Goal: Task Accomplishment & Management: Use online tool/utility

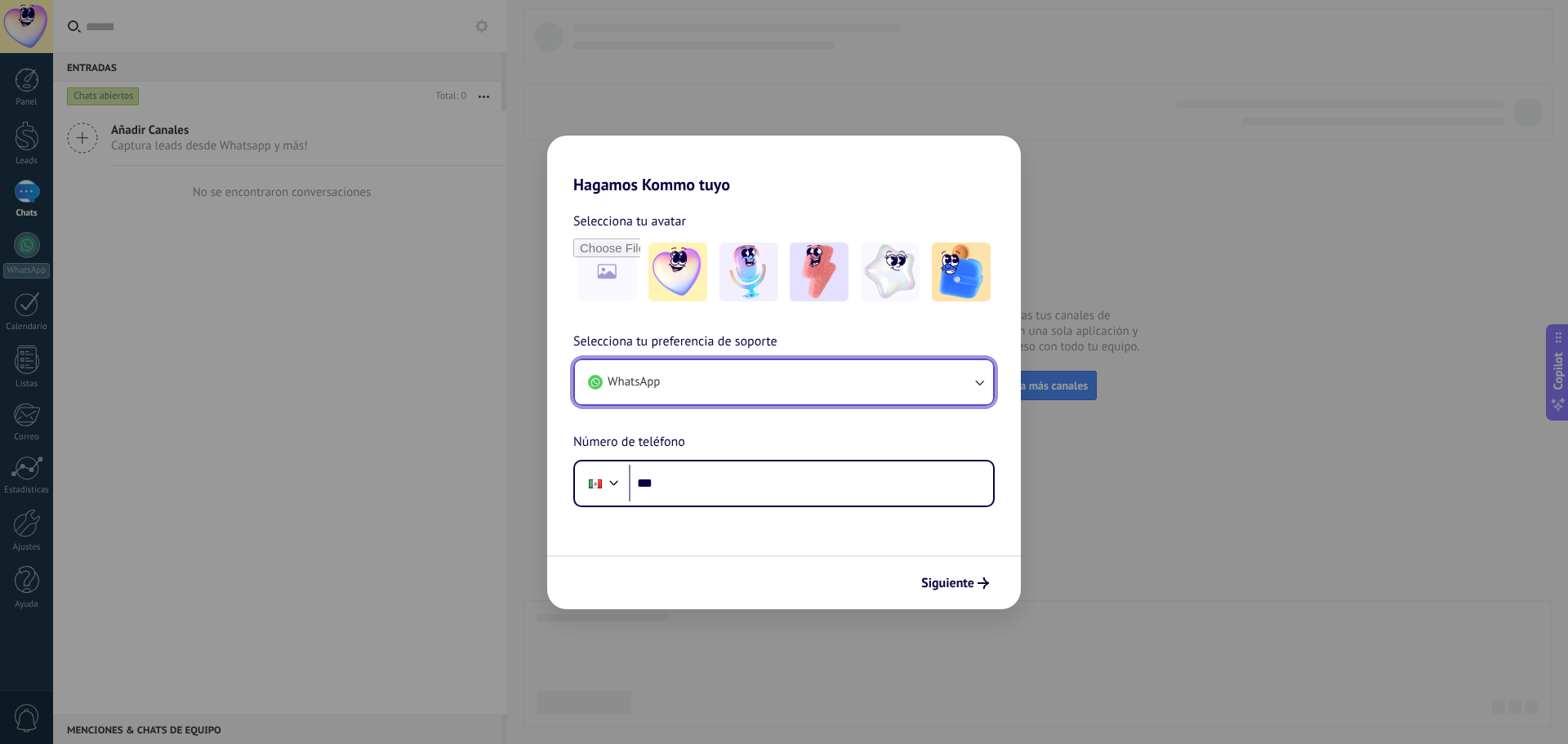
click at [957, 391] on button "WhatsApp" at bounding box center [784, 381] width 418 height 44
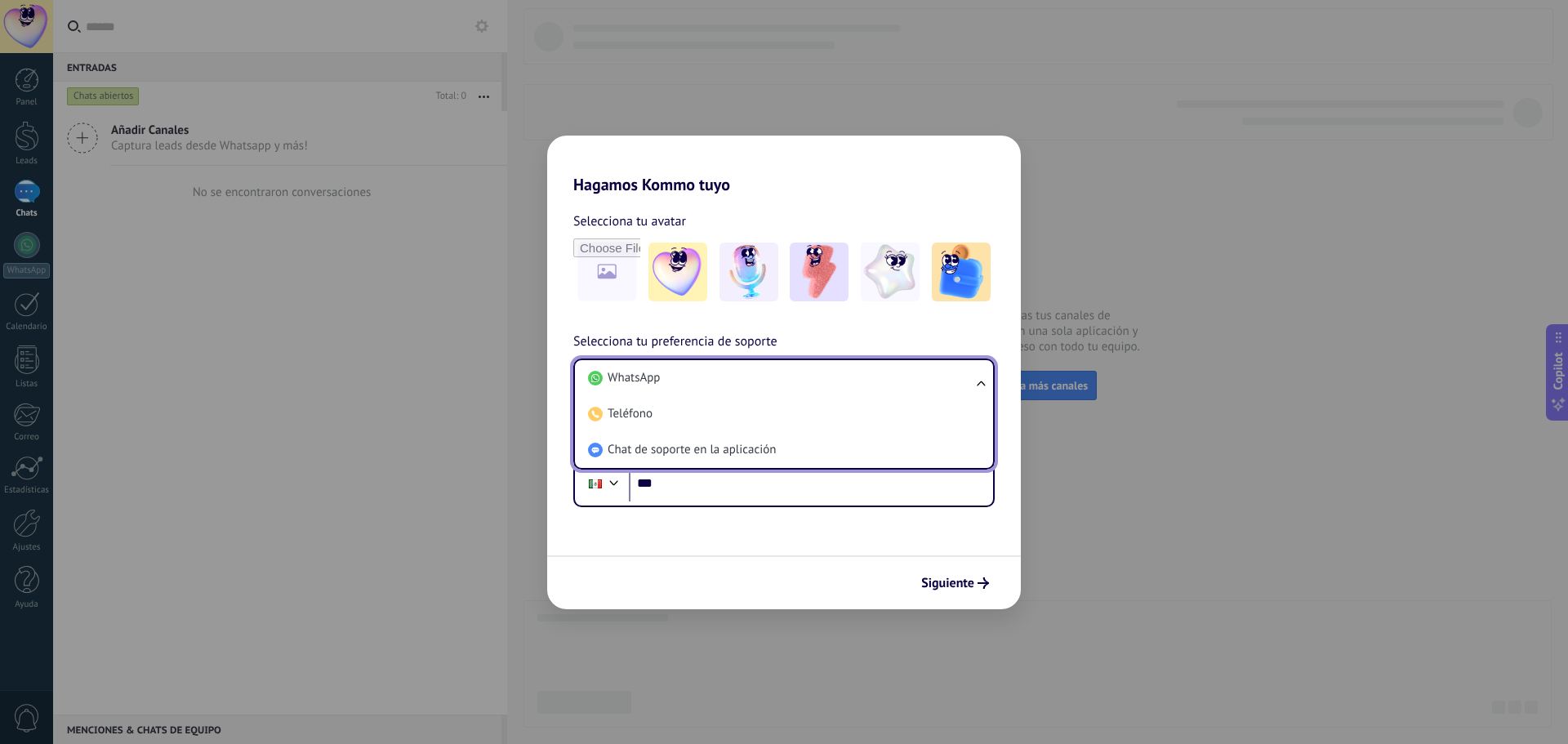
click at [1013, 321] on div "Selecciona tu avatar Selecciona tu preferencia de soporte WhatsApp WhatsApp Tel…" at bounding box center [784, 351] width 473 height 313
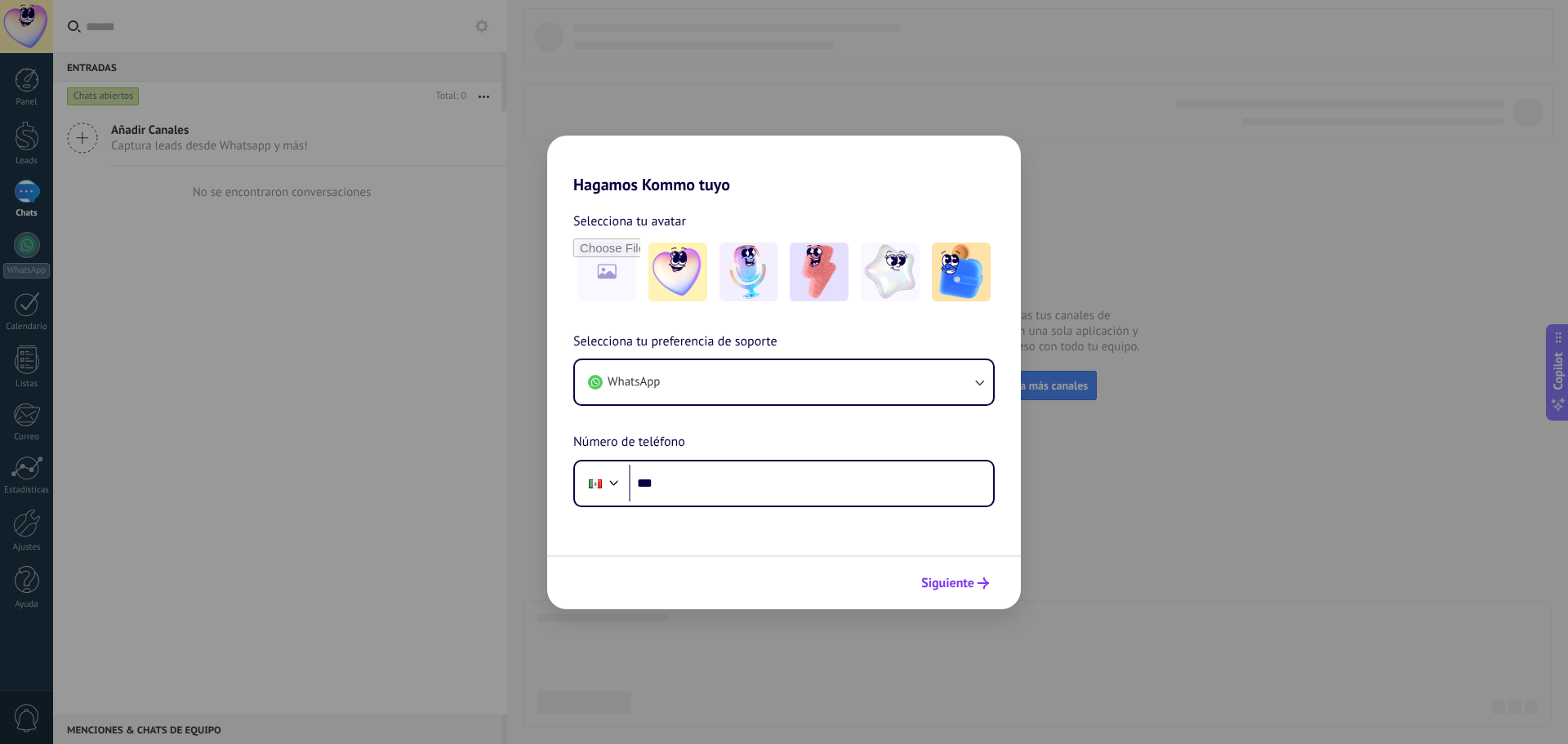
click at [944, 583] on span "Siguiente" at bounding box center [947, 582] width 53 height 11
click at [967, 573] on button "Siguiente" at bounding box center [955, 583] width 82 height 27
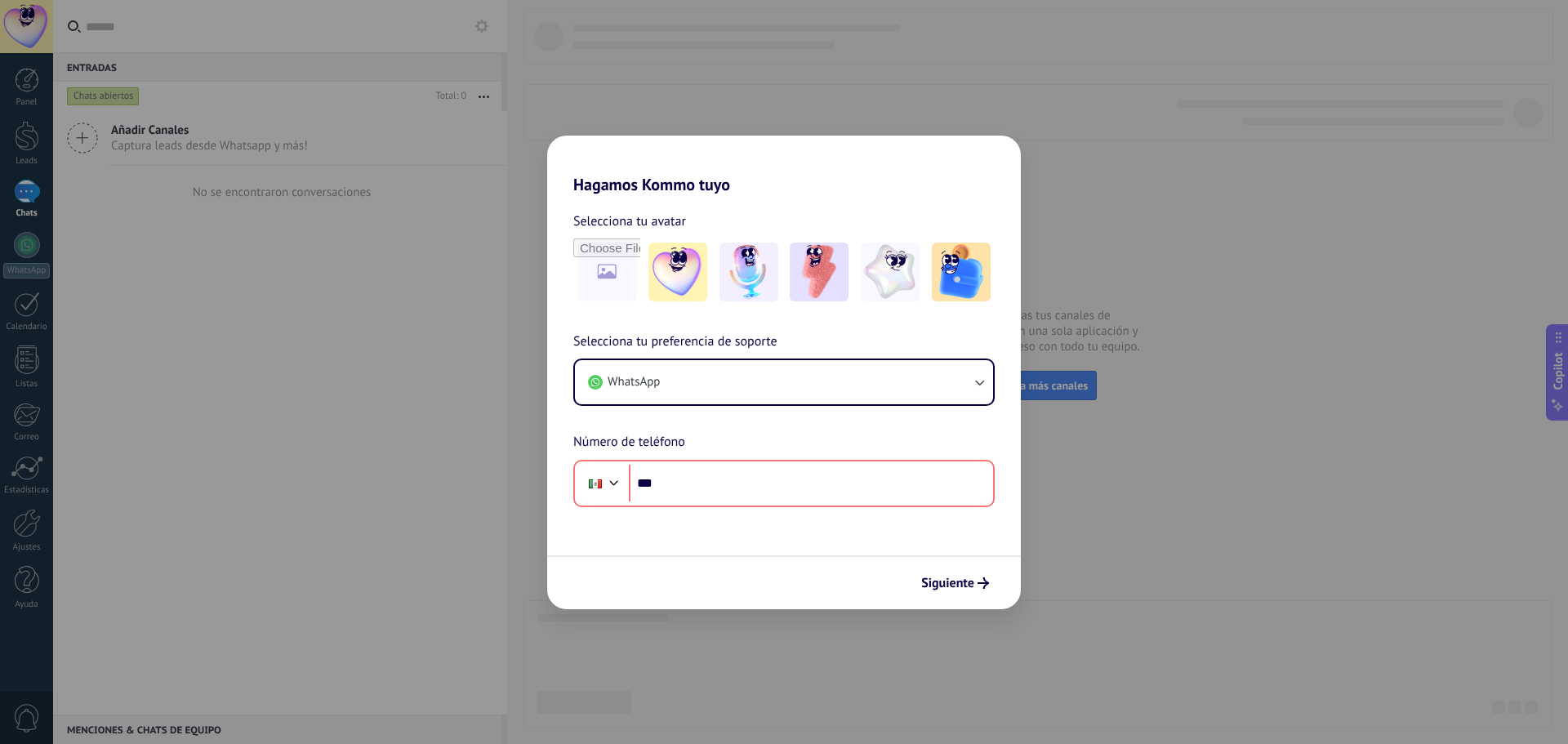
click at [713, 96] on div "Hagamos Kommo tuyo Selecciona tu avatar Selecciona tu preferencia de soporte Wh…" at bounding box center [784, 372] width 1568 height 744
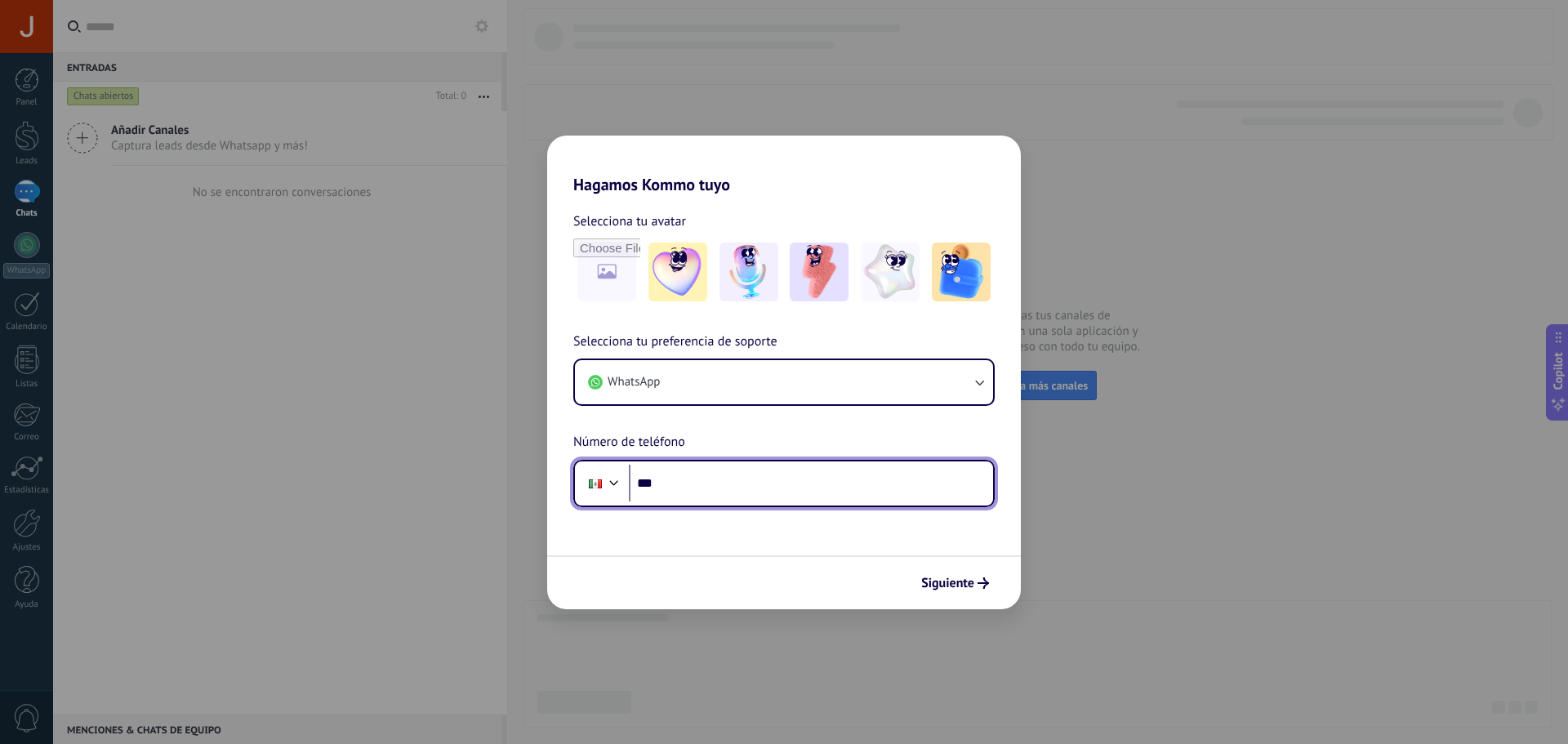
click at [759, 494] on input "***" at bounding box center [810, 483] width 364 height 38
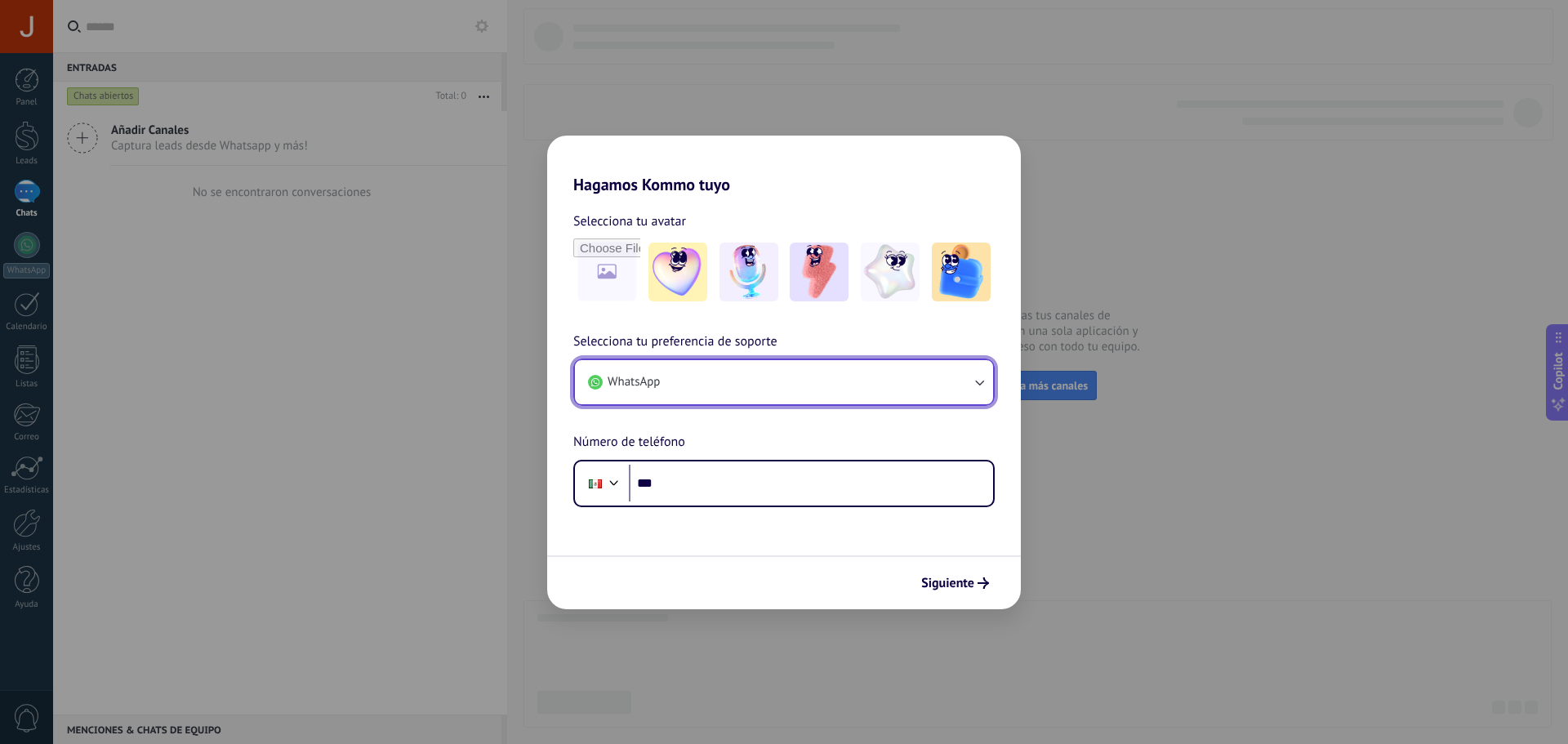
click at [816, 384] on button "WhatsApp" at bounding box center [784, 381] width 418 height 44
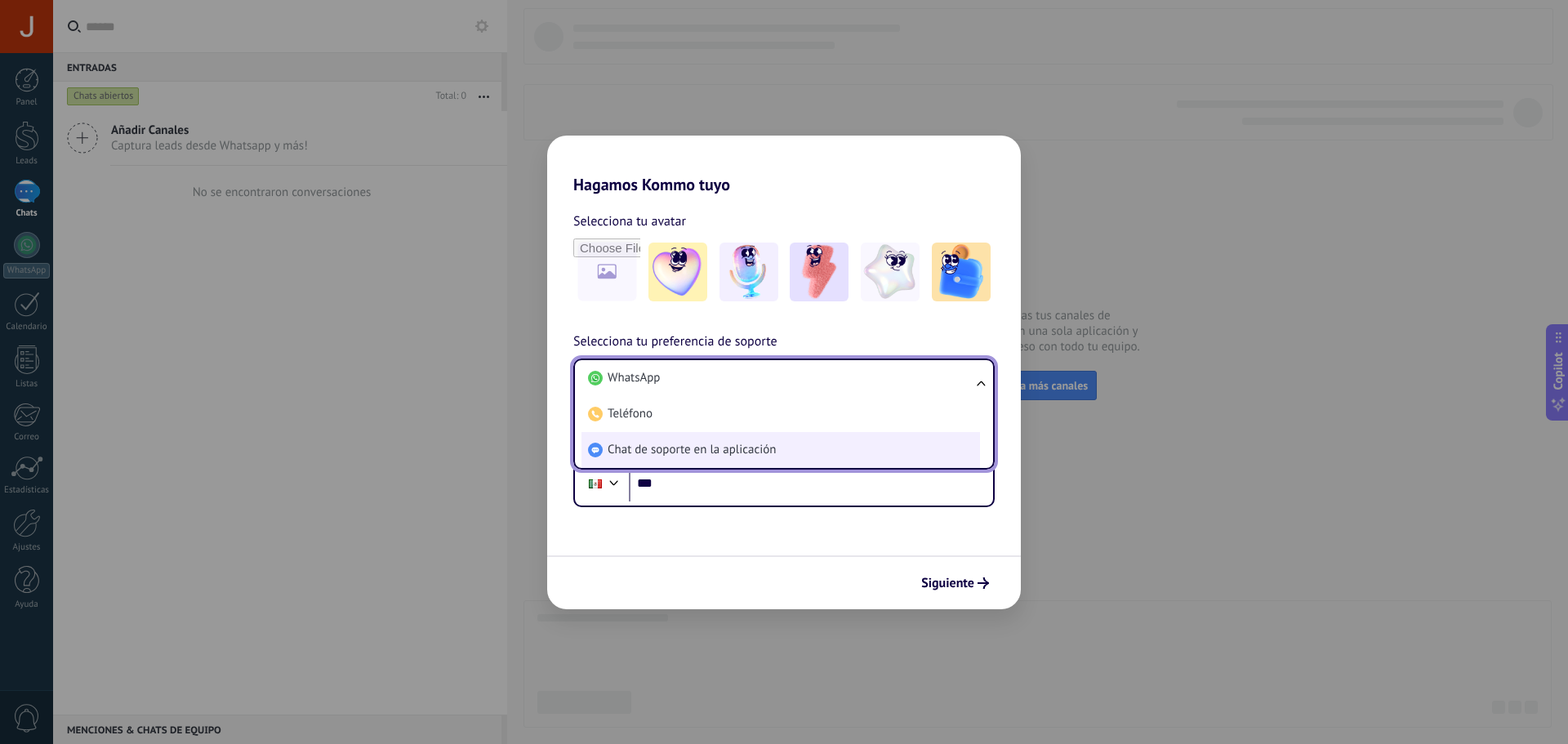
click at [739, 439] on li "Chat de soporte en la aplicación" at bounding box center [780, 450] width 399 height 36
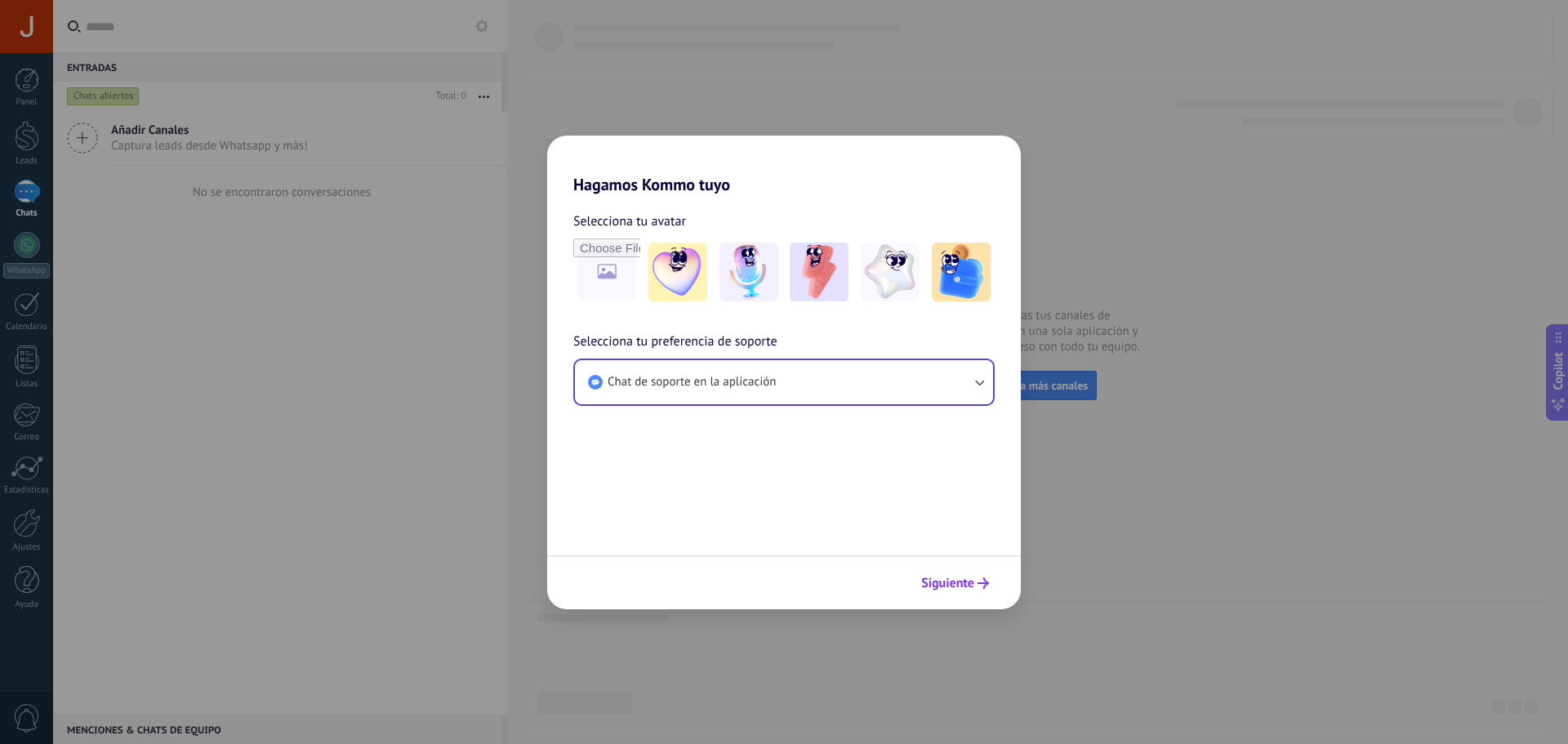
click at [951, 571] on button "Siguiente" at bounding box center [955, 583] width 82 height 27
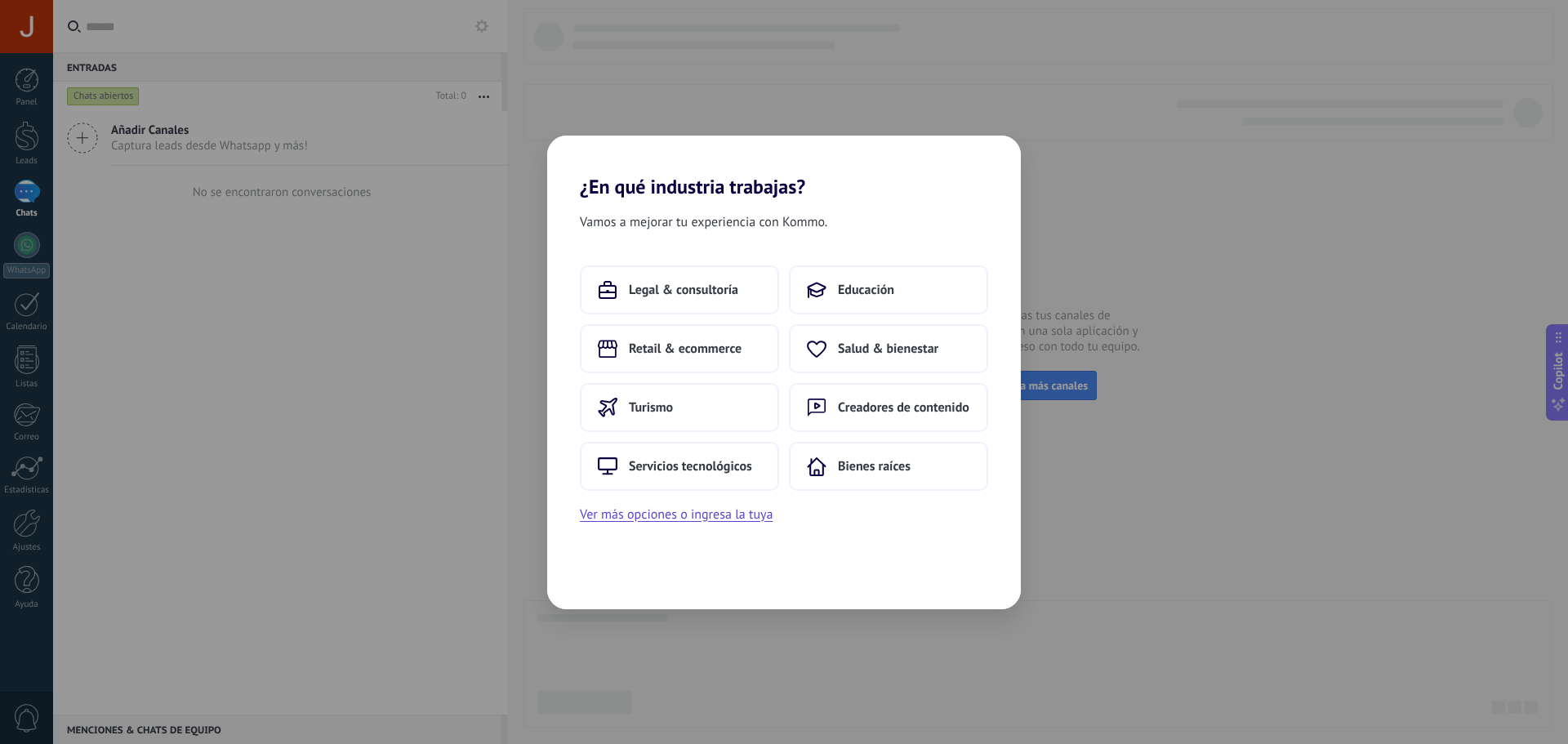
click at [781, 360] on div "Legal & consultoría Educación Retail & ecommerce Salud & bienestar Turismo Crea…" at bounding box center [784, 378] width 408 height 225
click at [747, 348] on button "Retail & ecommerce" at bounding box center [679, 348] width 199 height 49
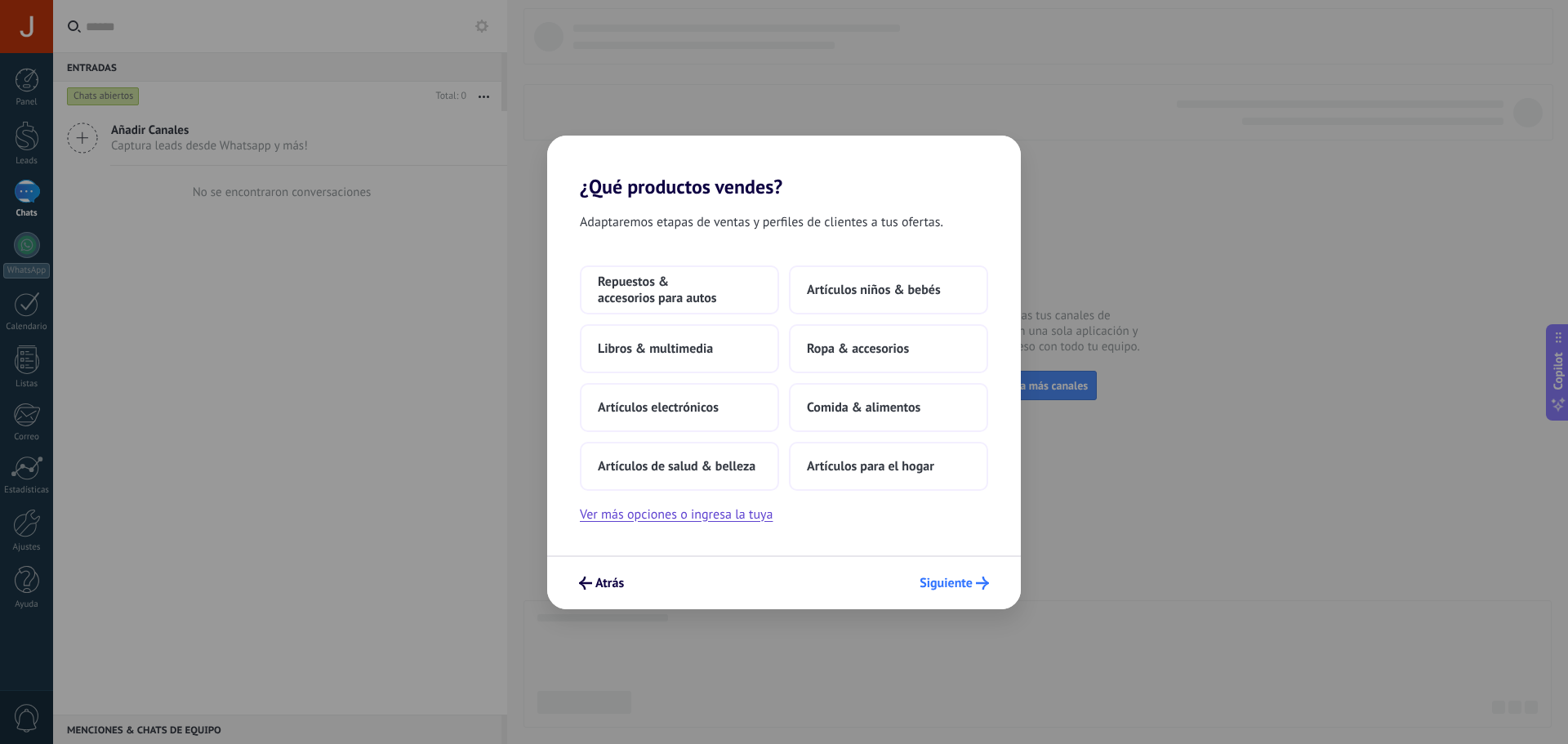
click at [968, 589] on span "Siguiente" at bounding box center [946, 582] width 53 height 11
click at [716, 305] on span "Repuestos & accesorios para autos" at bounding box center [679, 290] width 163 height 33
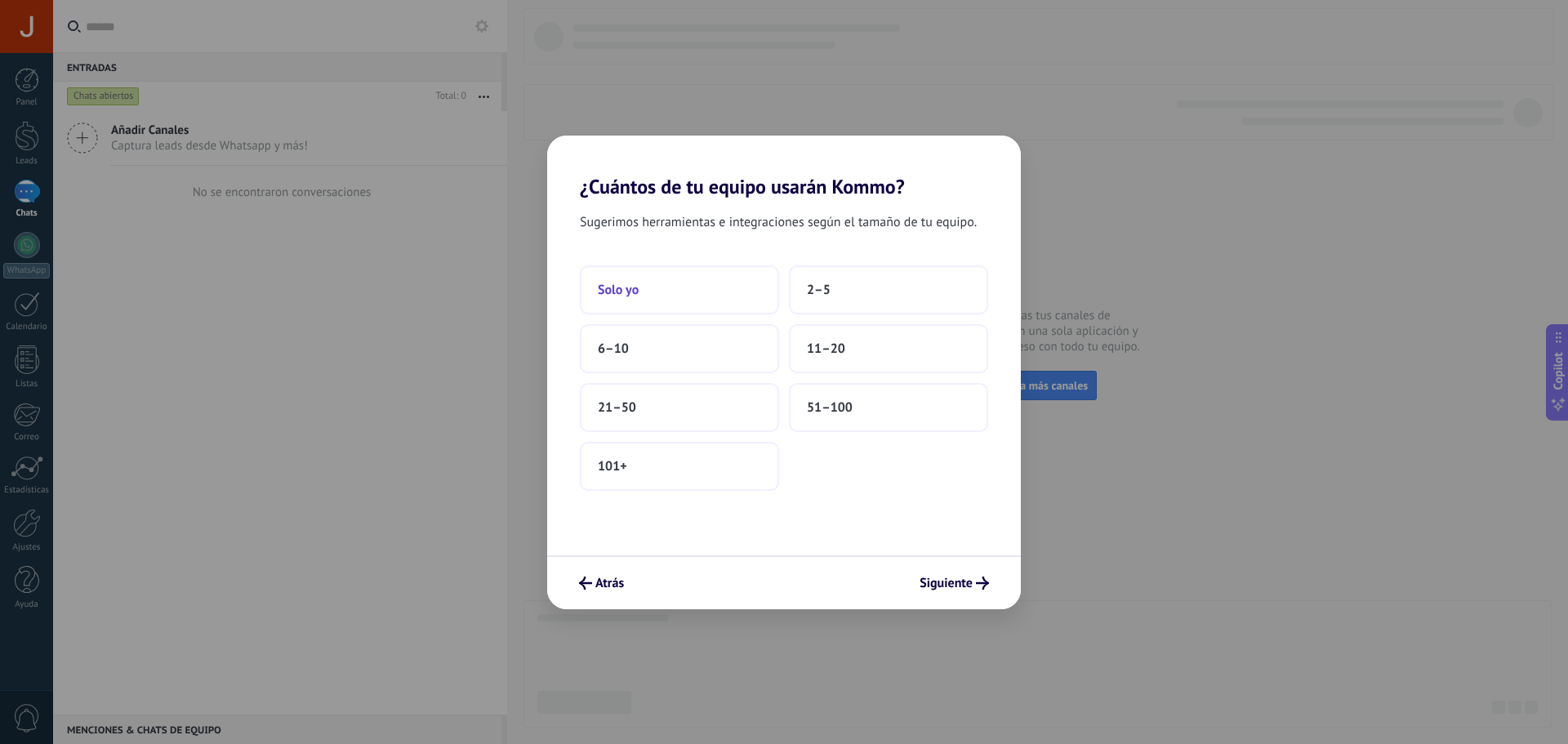
click at [699, 303] on button "Solo yo" at bounding box center [679, 290] width 199 height 49
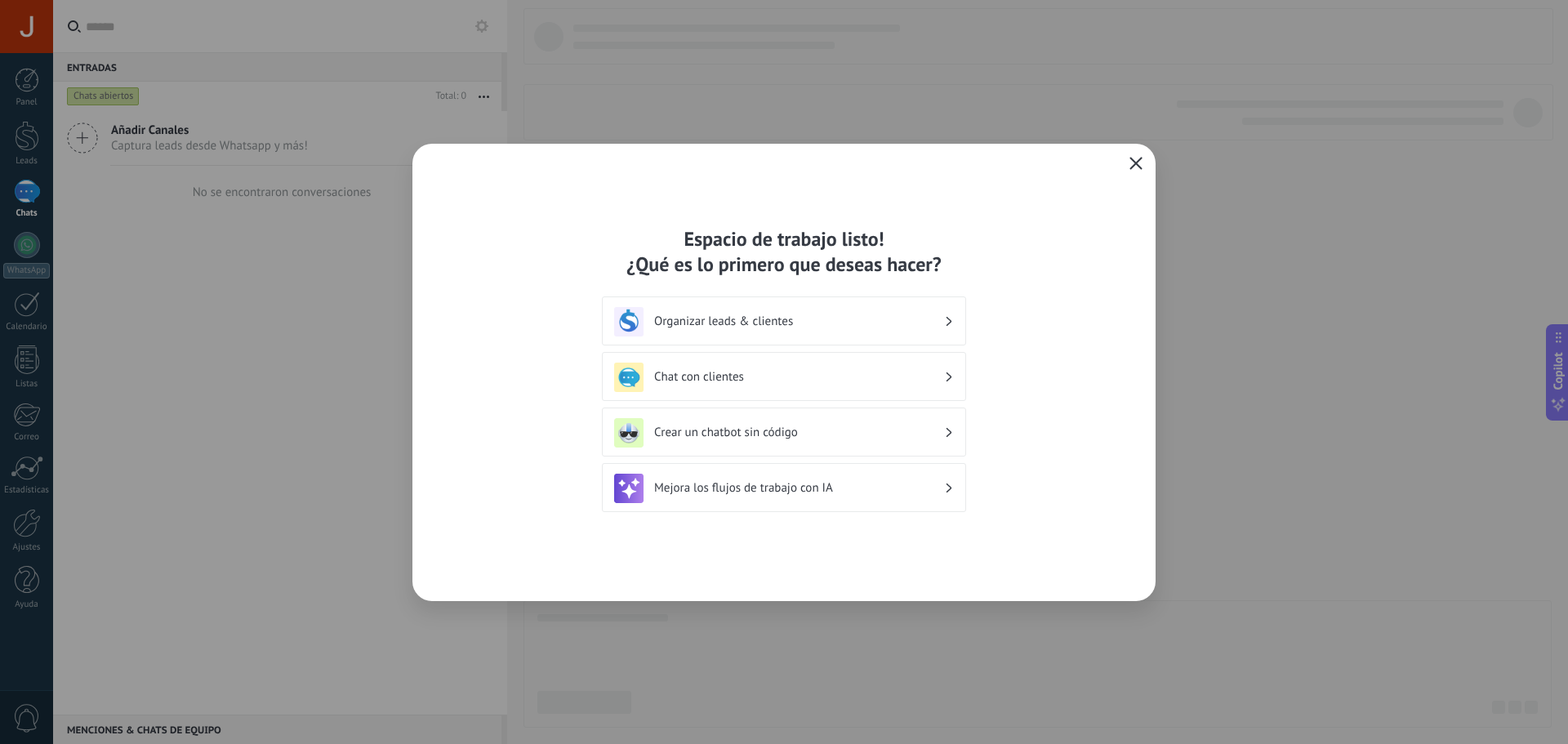
click at [1139, 166] on use "button" at bounding box center [1136, 163] width 12 height 12
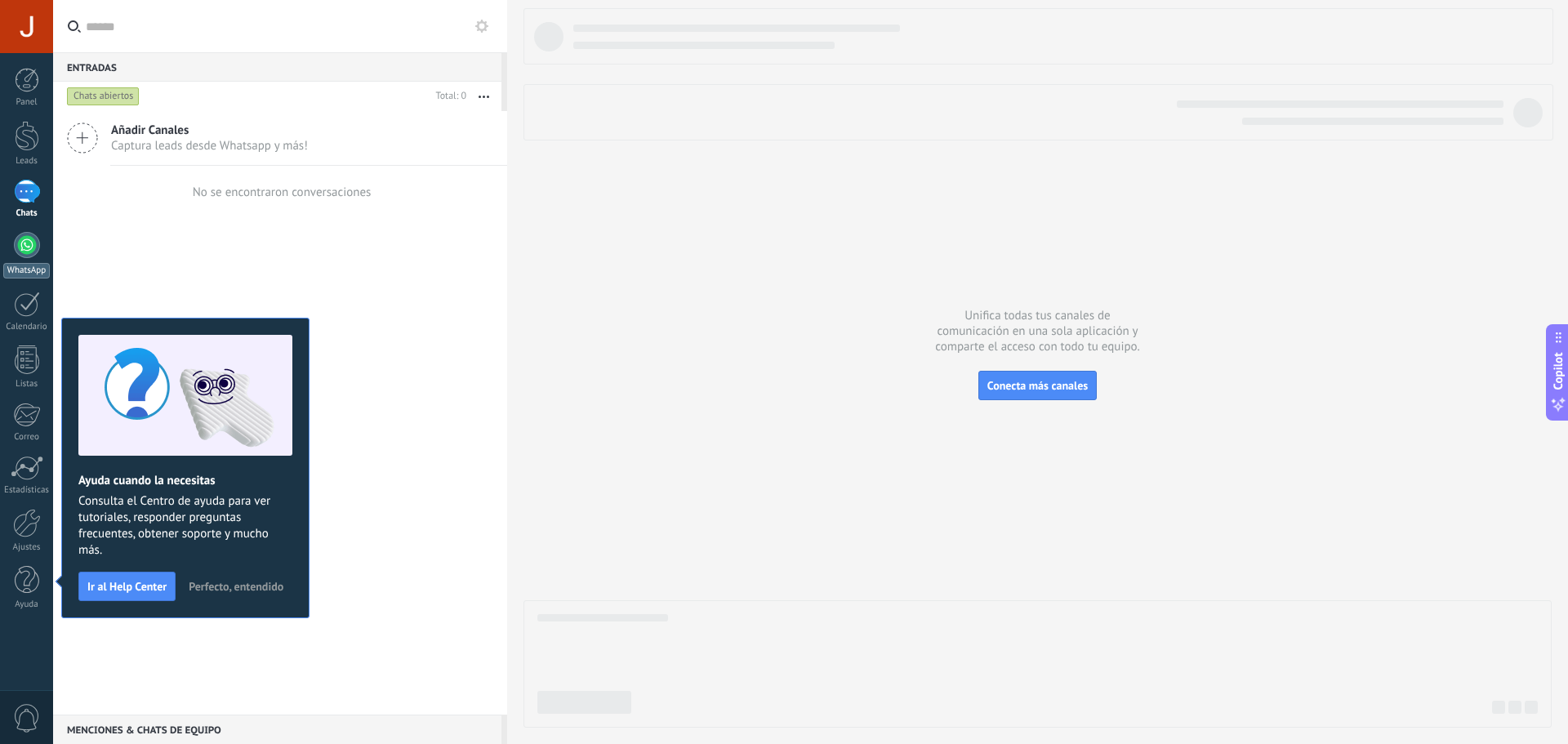
click at [26, 256] on div at bounding box center [27, 244] width 26 height 26
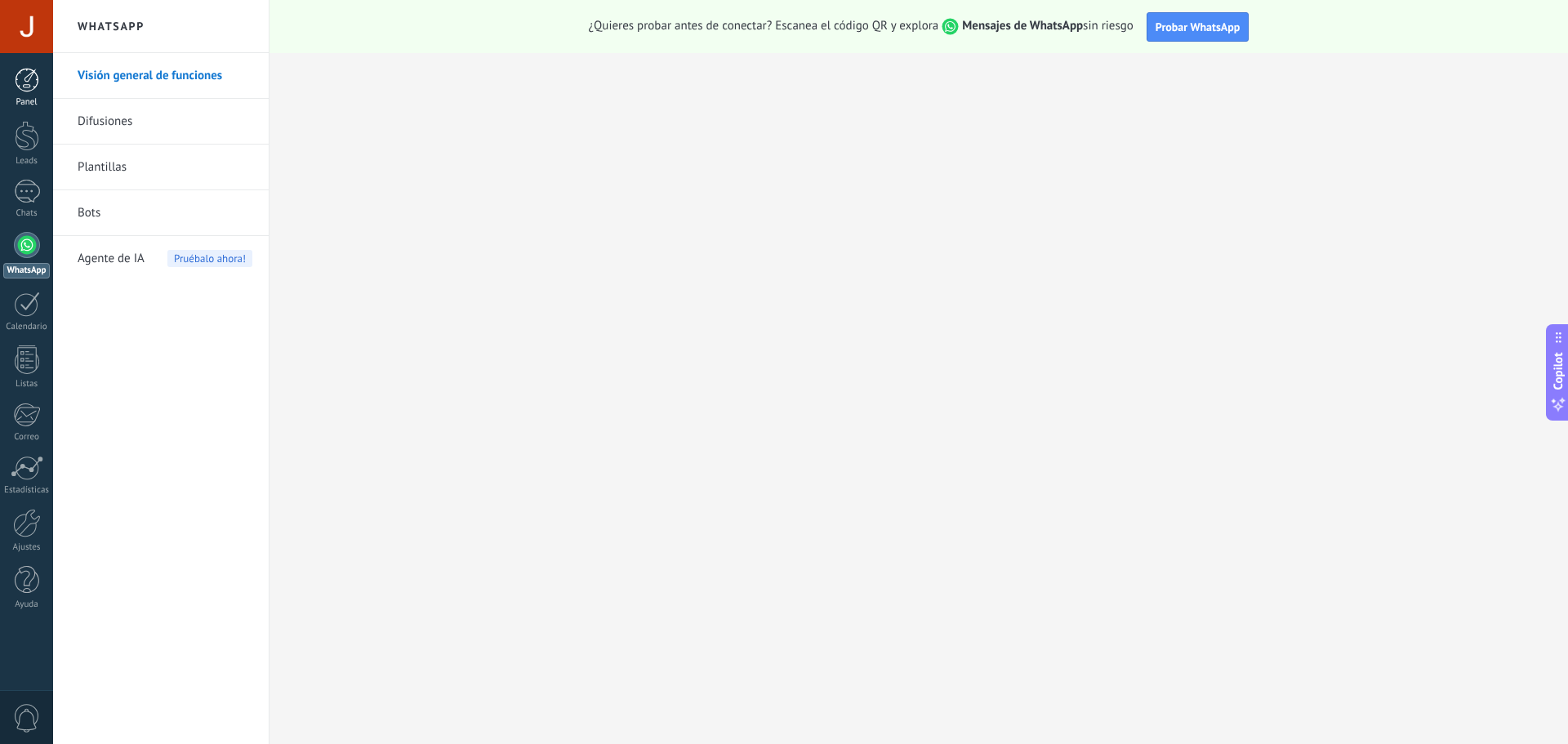
click at [28, 73] on div at bounding box center [27, 80] width 25 height 25
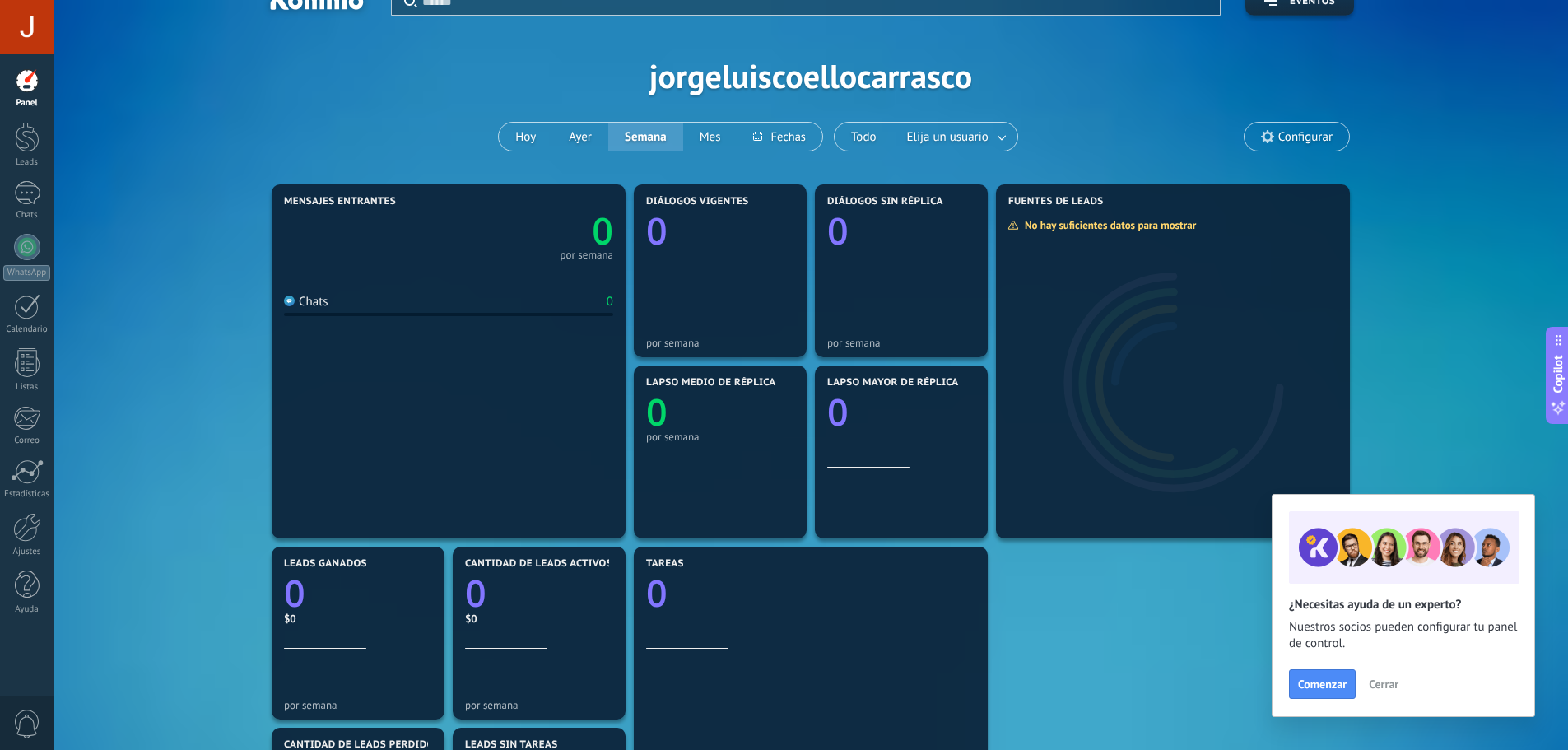
scroll to position [29, 0]
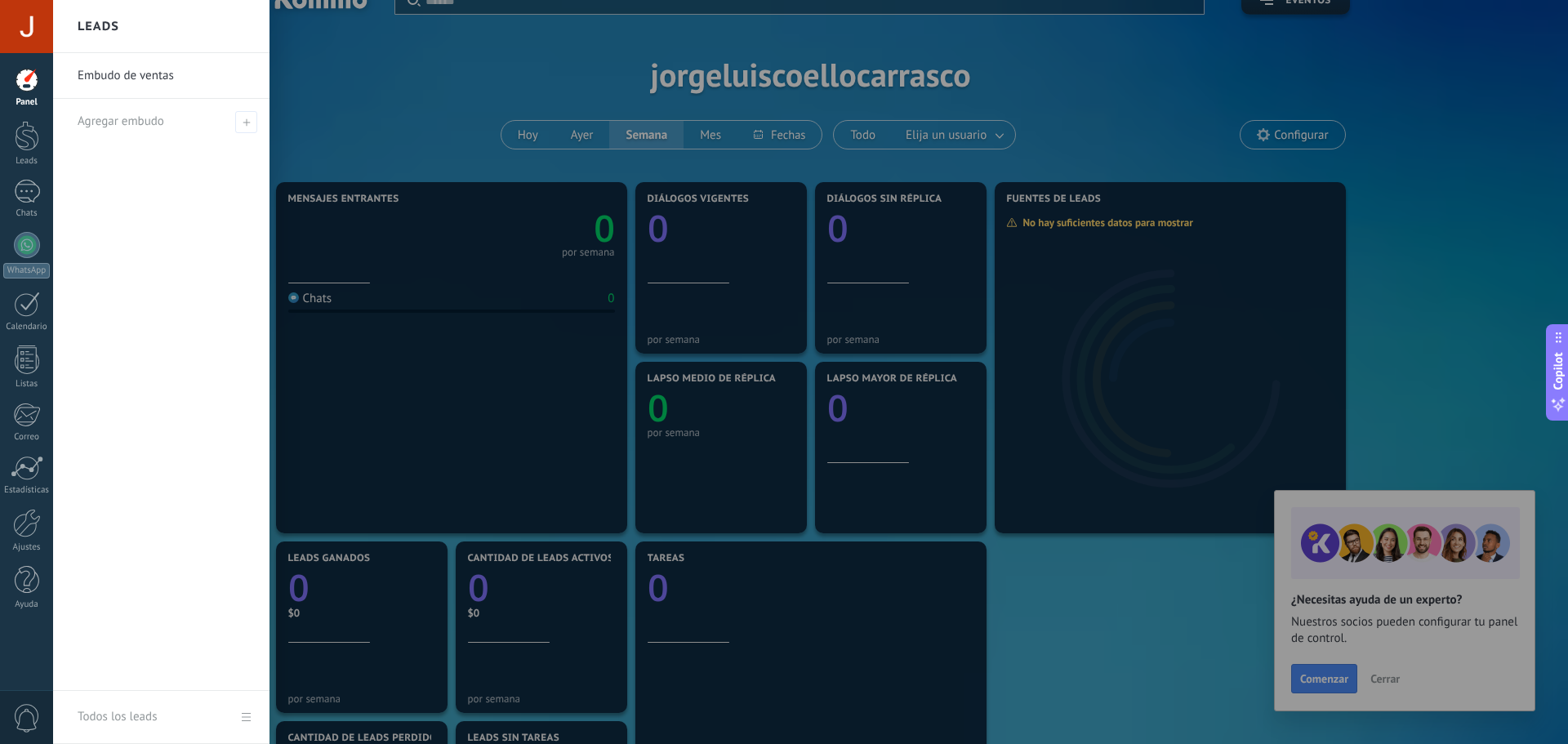
click at [410, 173] on div at bounding box center [837, 372] width 1568 height 744
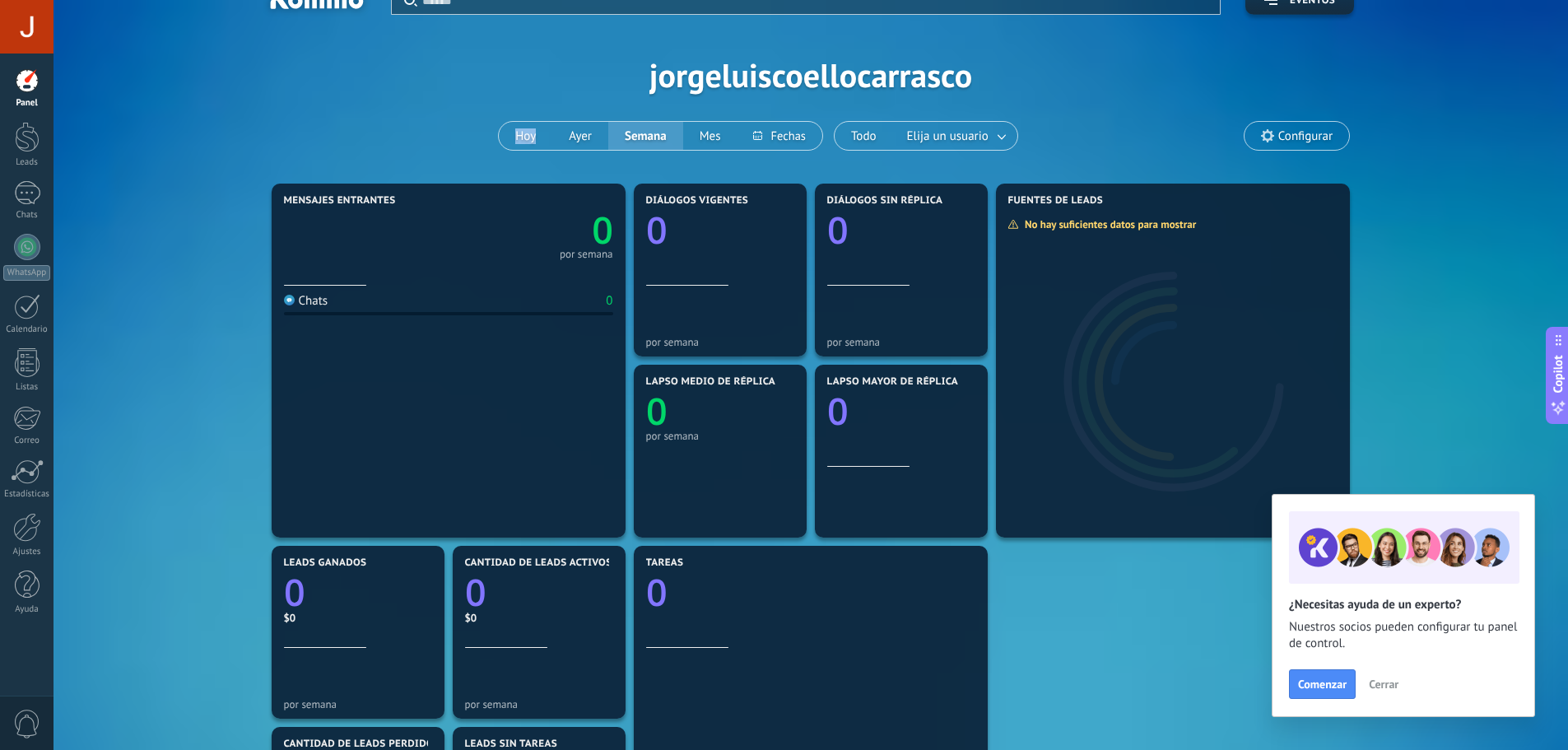
click at [413, 175] on div "Aplicar Eventos jorgeluiscoellocarrasco Hoy Ayer Semana Mes Todo Elija un usuar…" at bounding box center [810, 75] width 1465 height 209
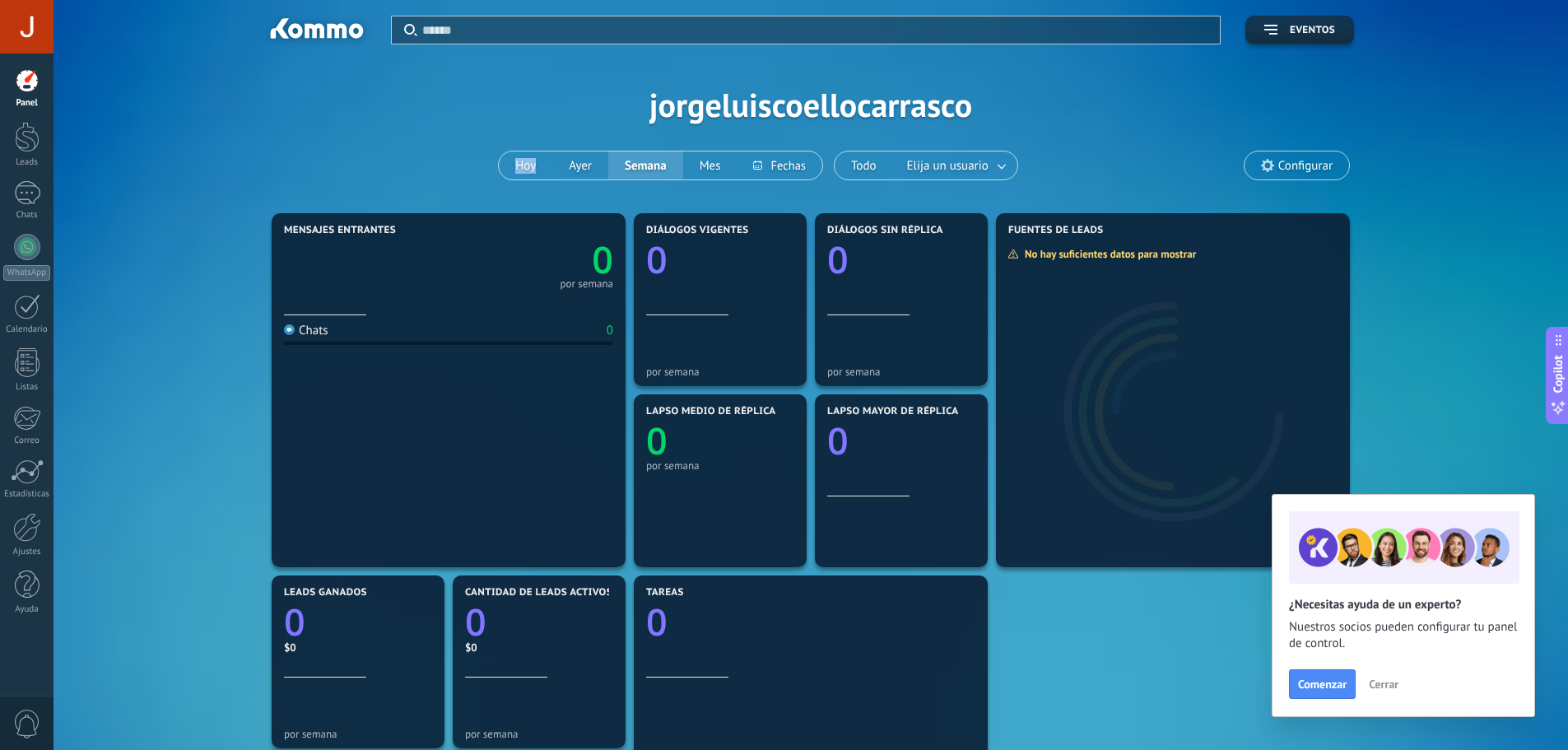
scroll to position [1, 0]
click at [42, 143] on link "Leads" at bounding box center [27, 144] width 54 height 46
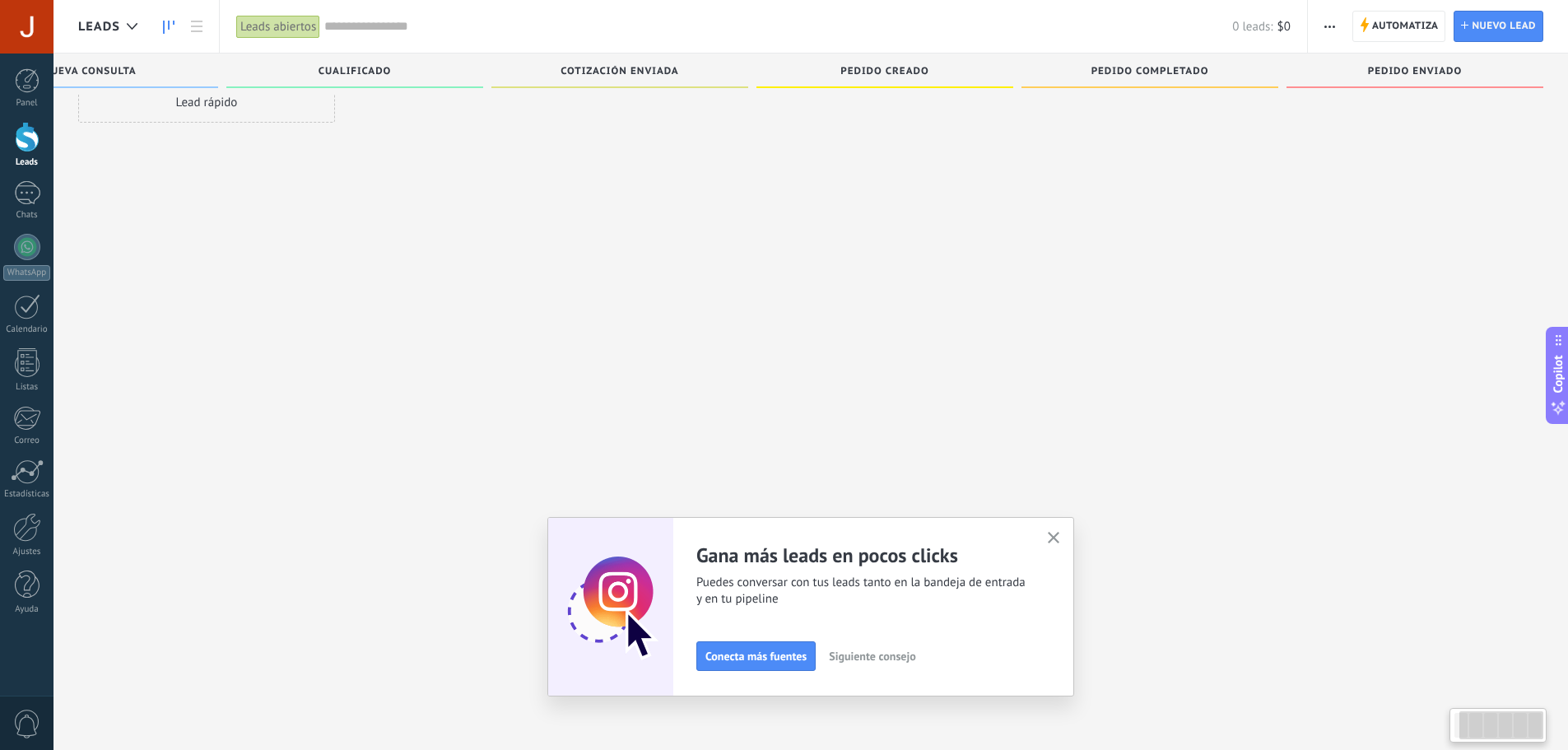
scroll to position [0, 117]
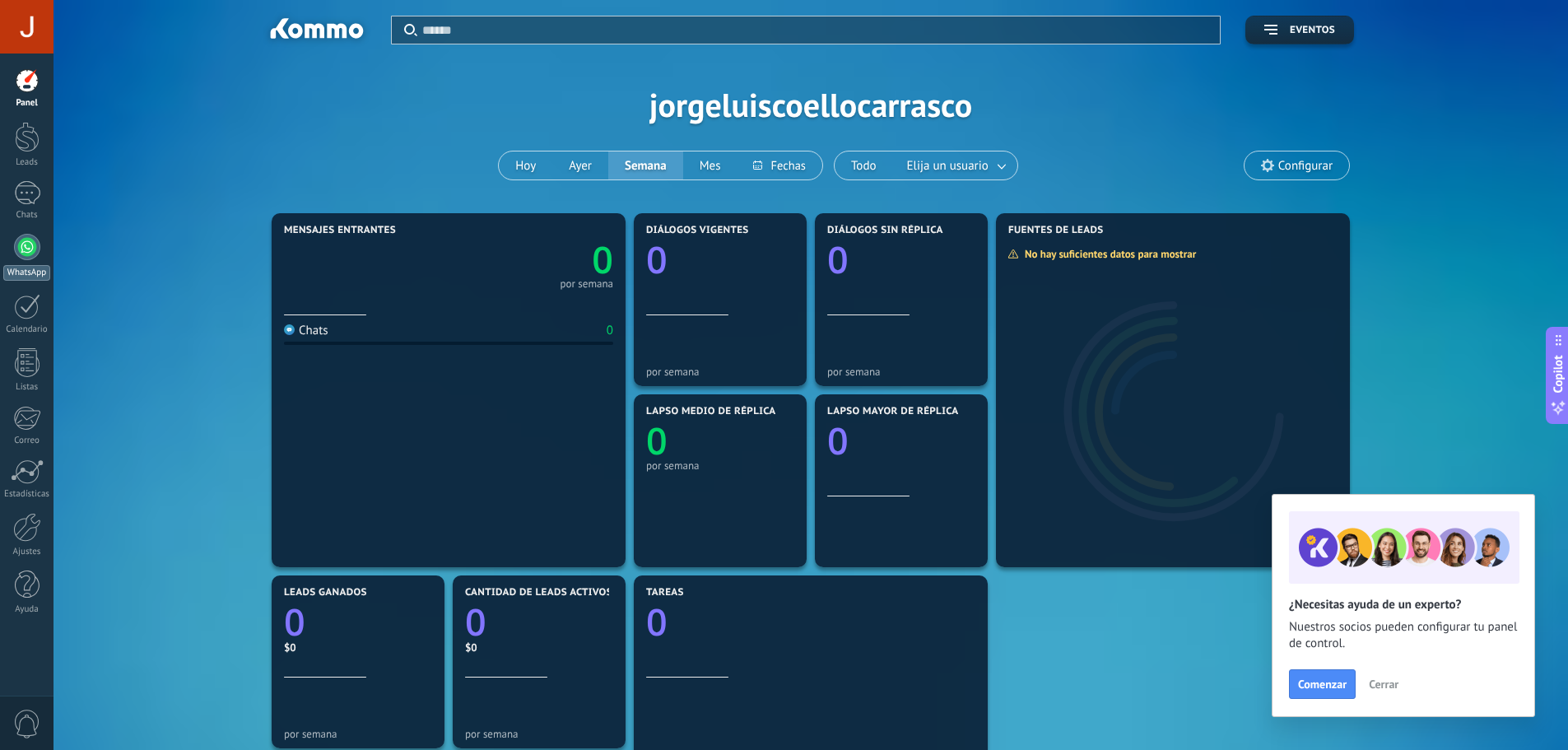
click at [23, 266] on div "WhatsApp" at bounding box center [27, 273] width 47 height 16
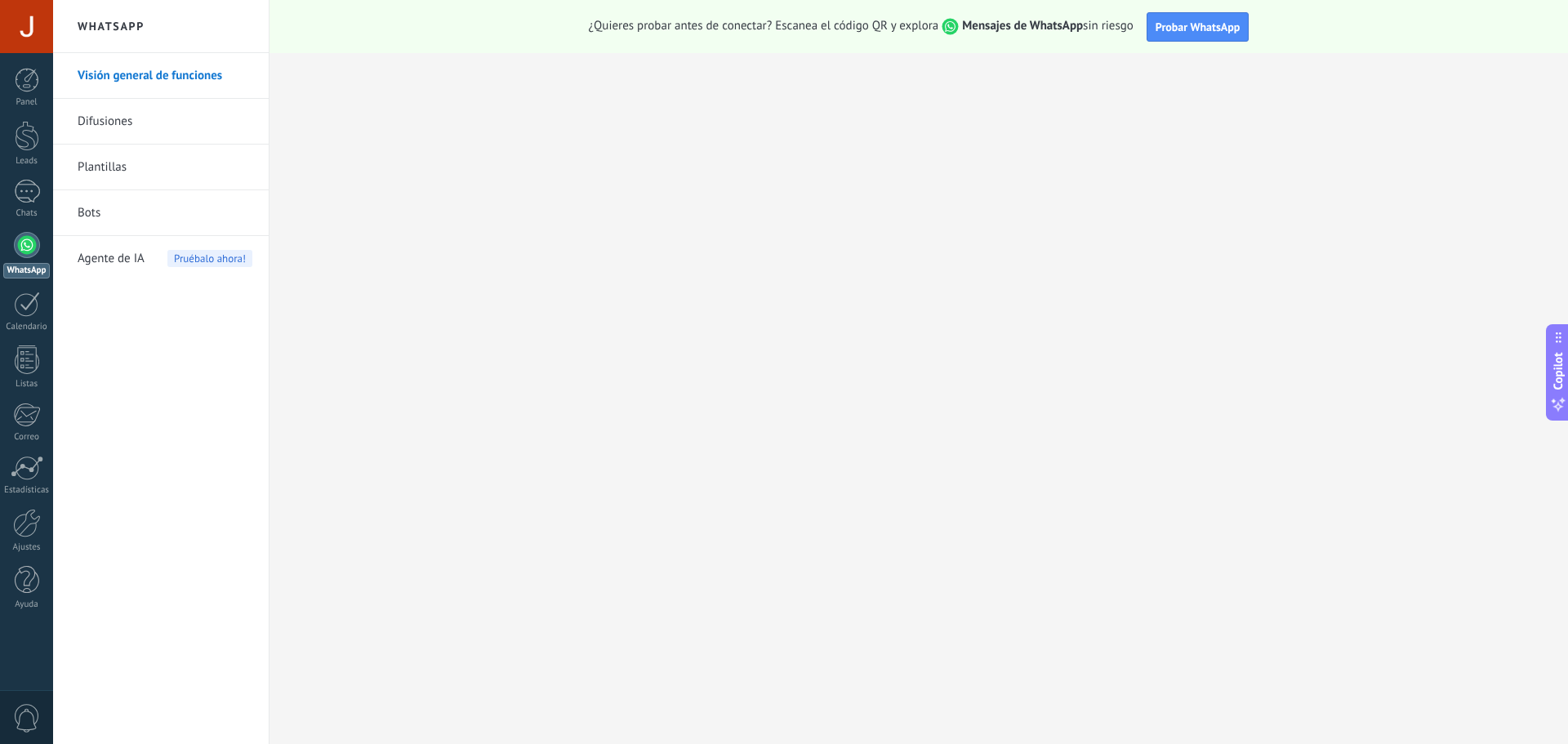
click at [130, 150] on link "Plantillas" at bounding box center [165, 167] width 175 height 45
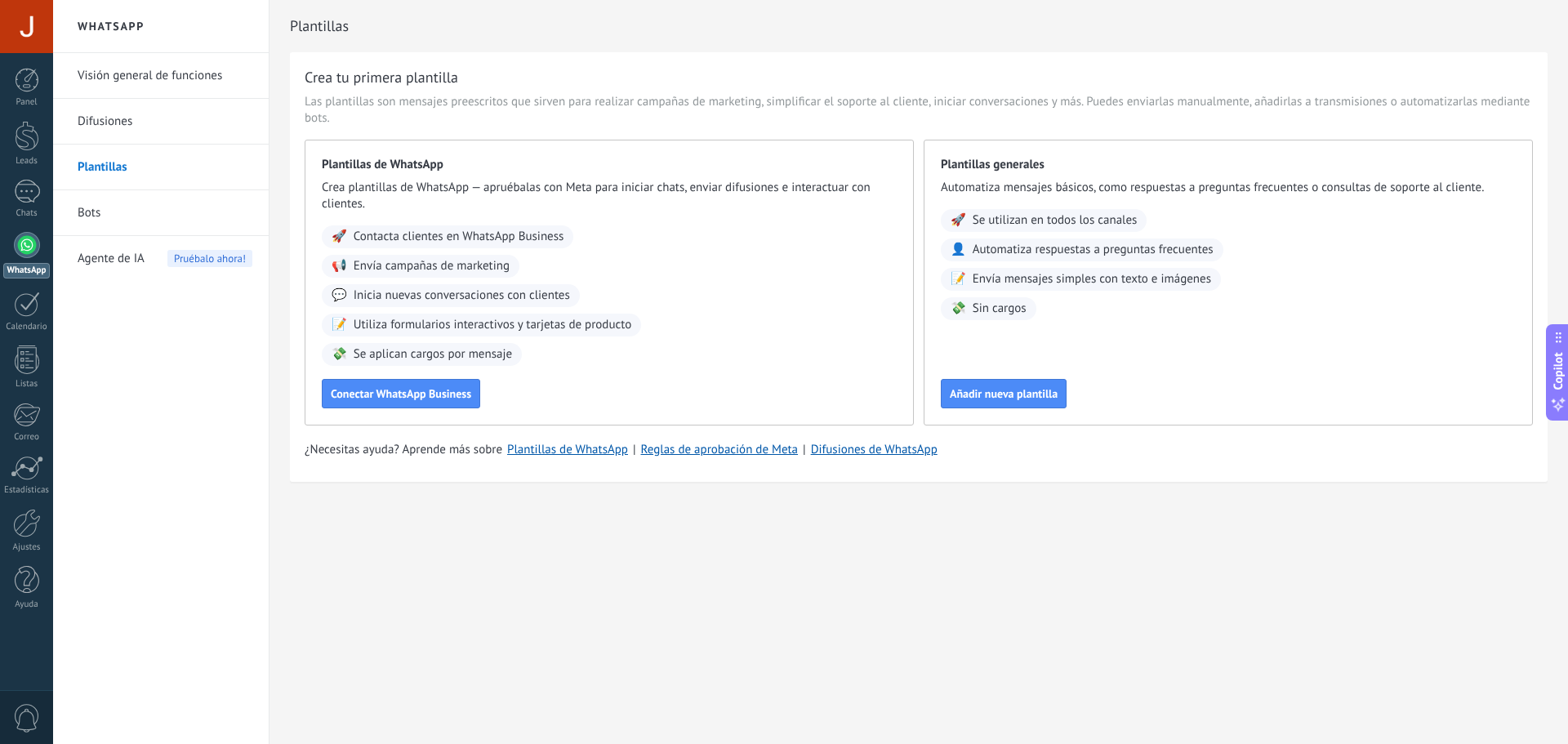
click at [150, 104] on link "Difusiones" at bounding box center [165, 121] width 175 height 45
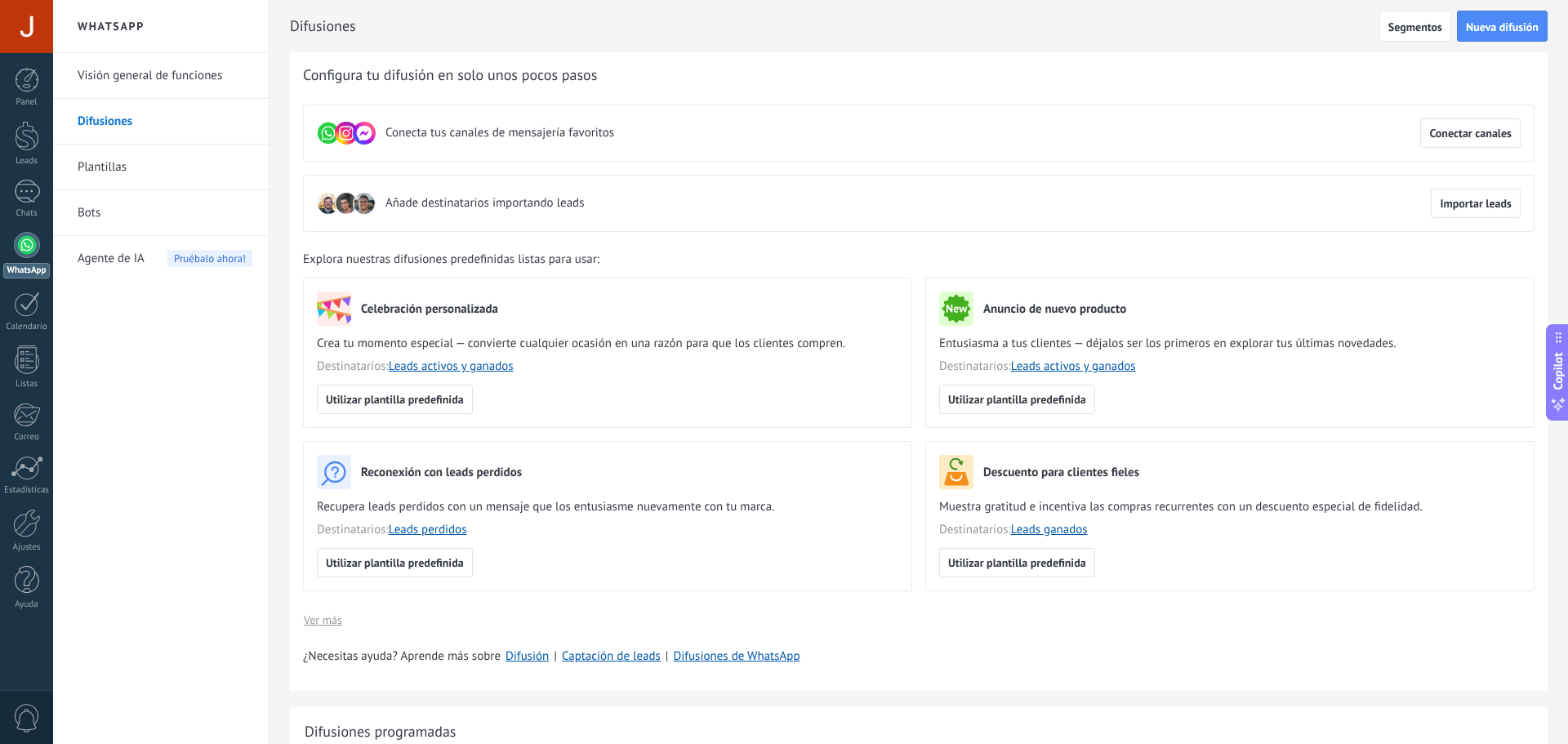
click at [172, 157] on link "Plantillas" at bounding box center [165, 167] width 175 height 45
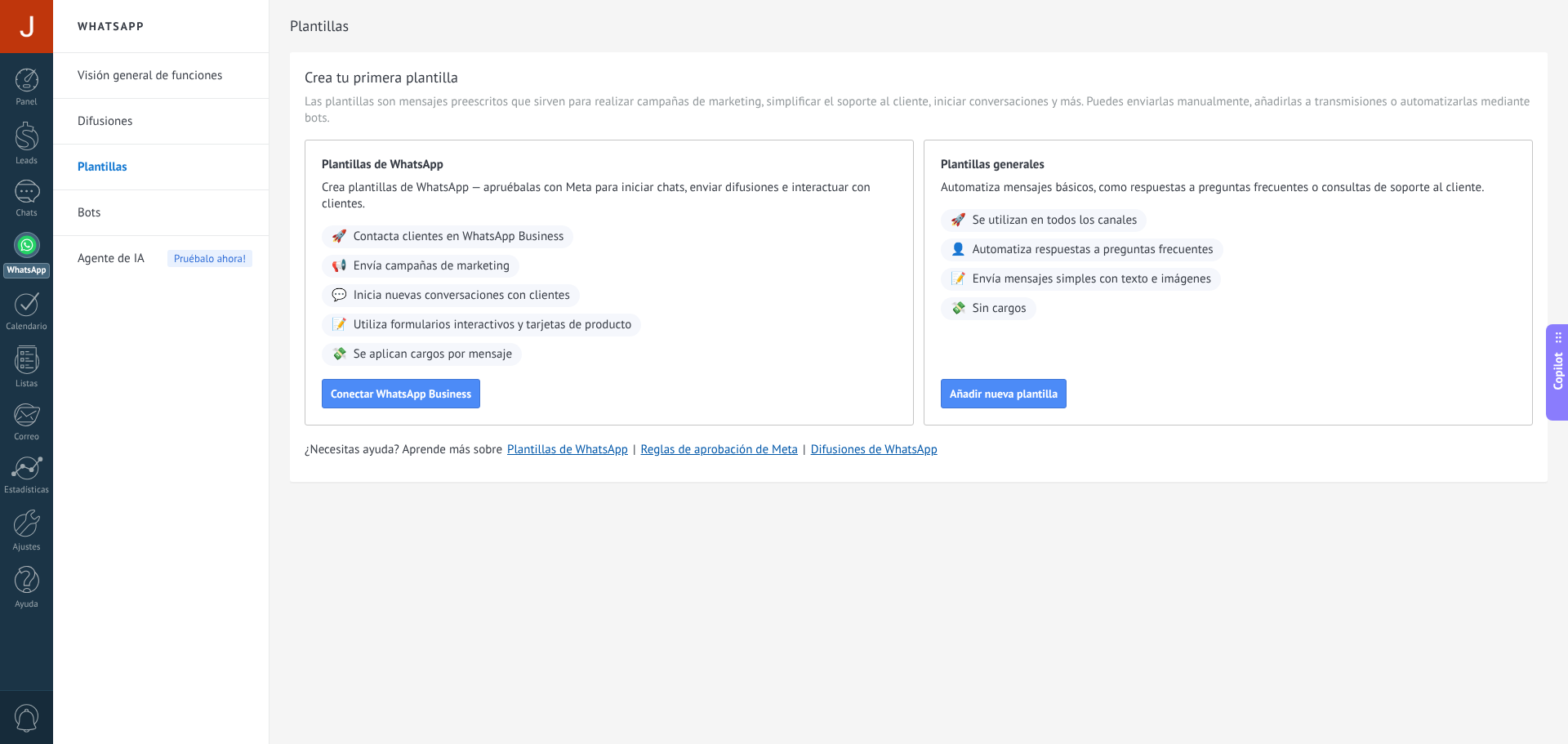
click at [173, 212] on link "Bots" at bounding box center [165, 213] width 175 height 45
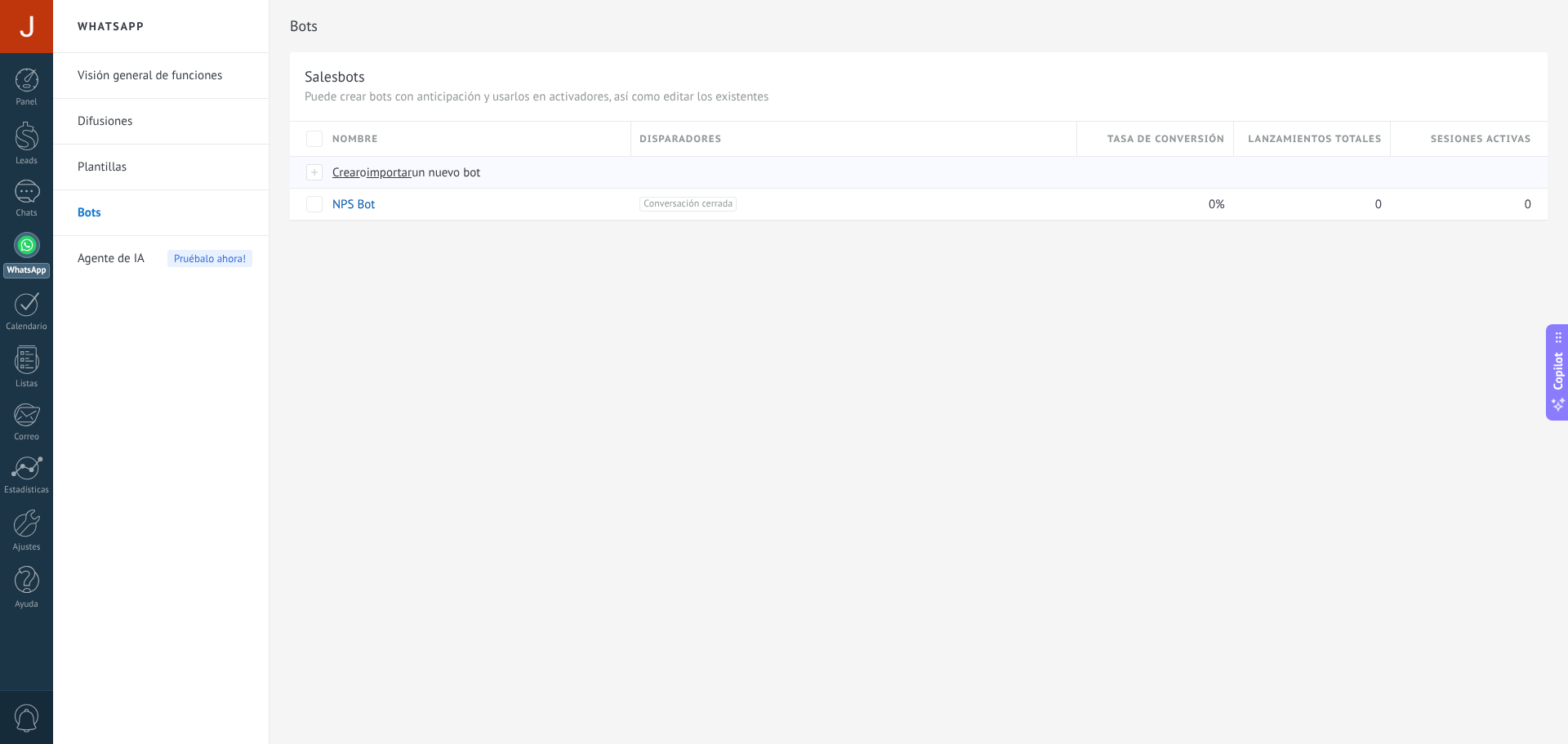
click at [318, 170] on div at bounding box center [315, 171] width 18 height 15
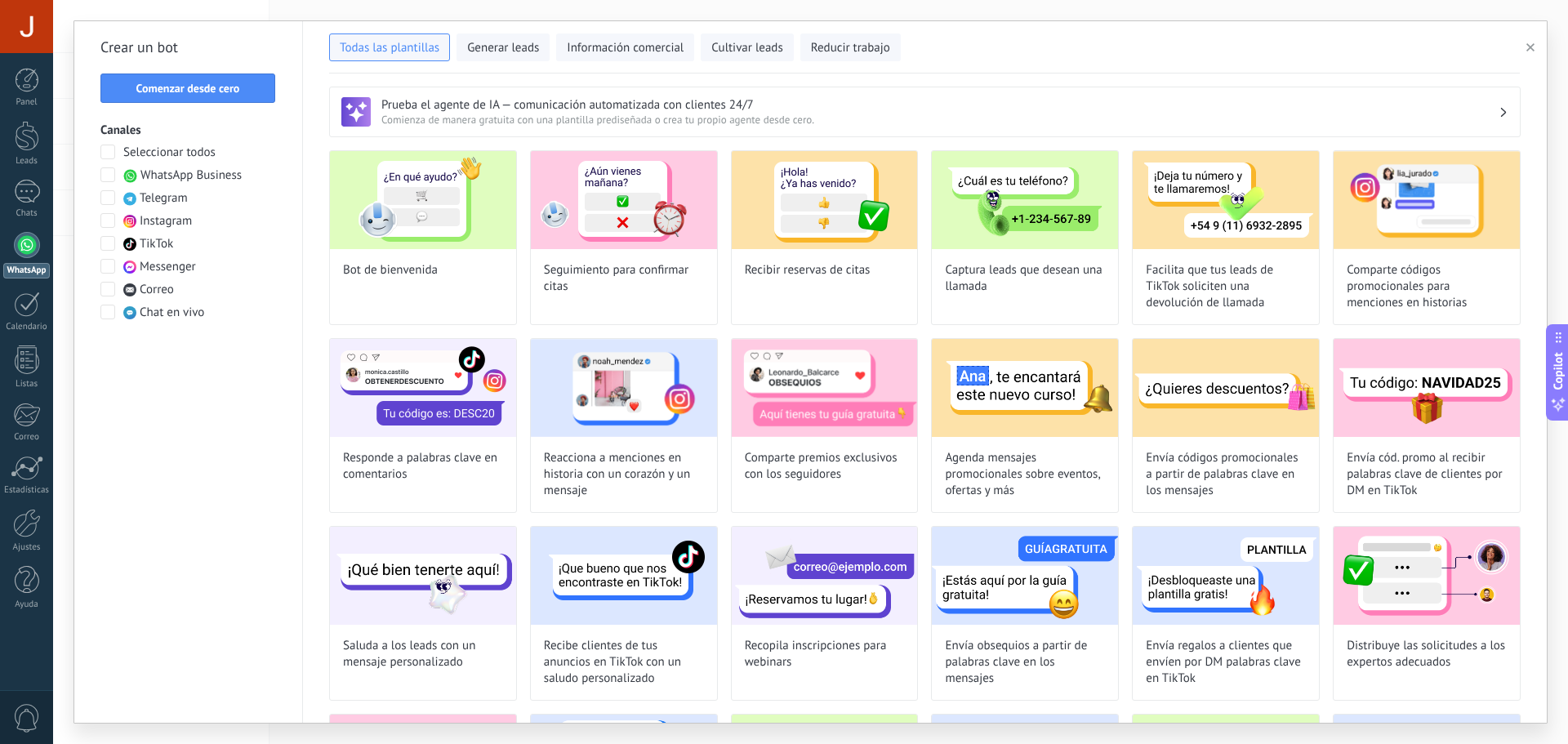
click at [177, 180] on span "WhatsApp Business" at bounding box center [191, 175] width 101 height 16
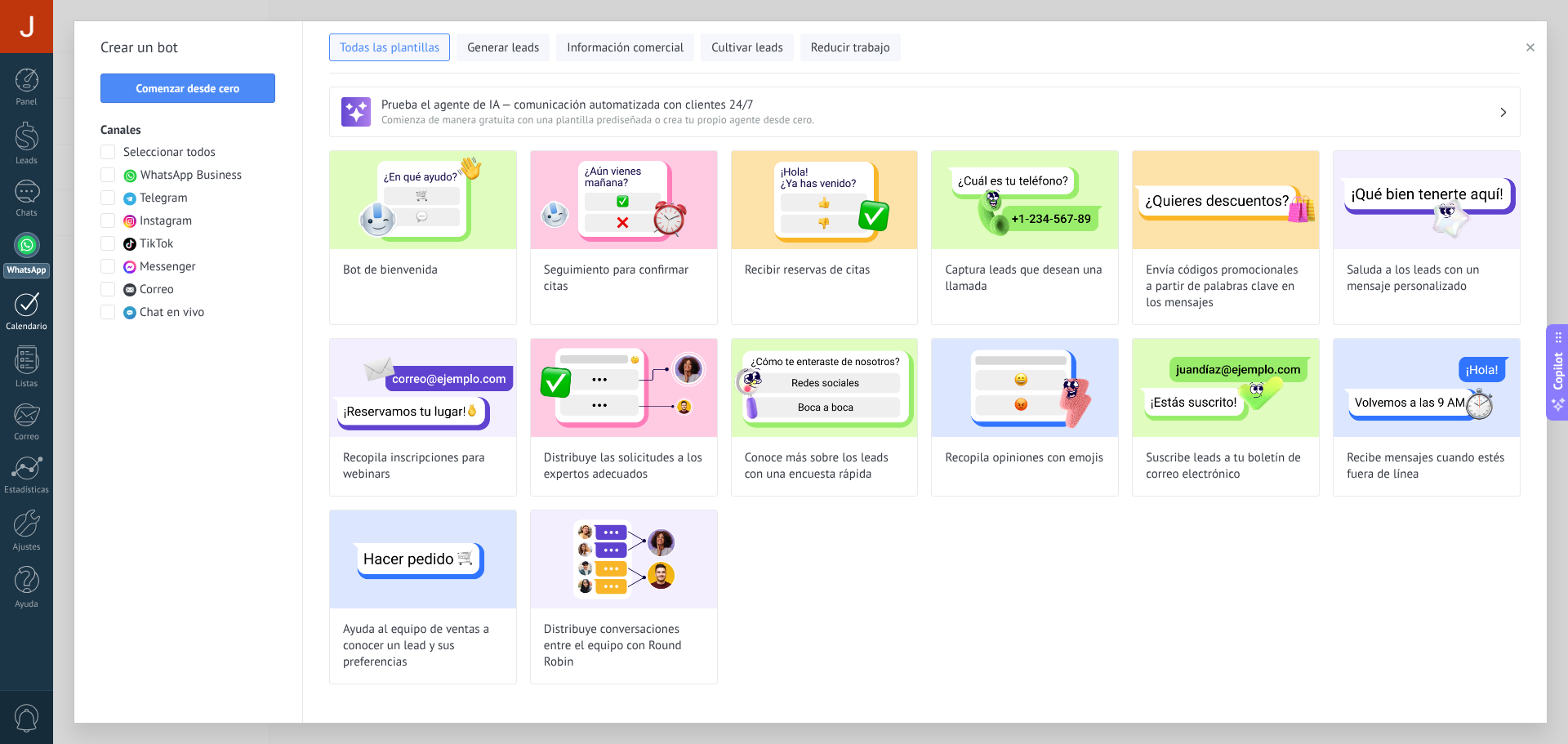
click at [33, 298] on div at bounding box center [27, 304] width 26 height 26
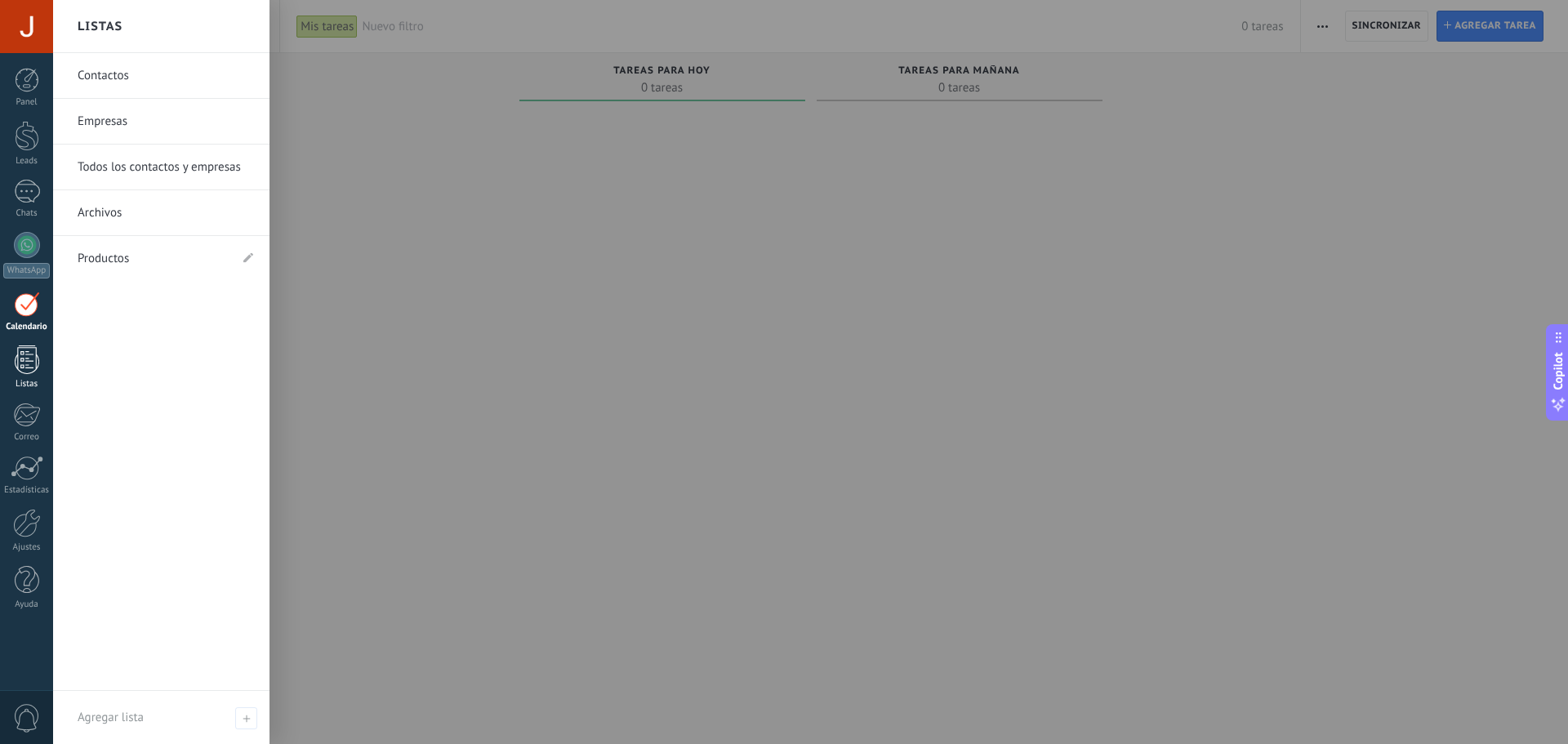
click at [48, 376] on link "Listas" at bounding box center [27, 367] width 53 height 44
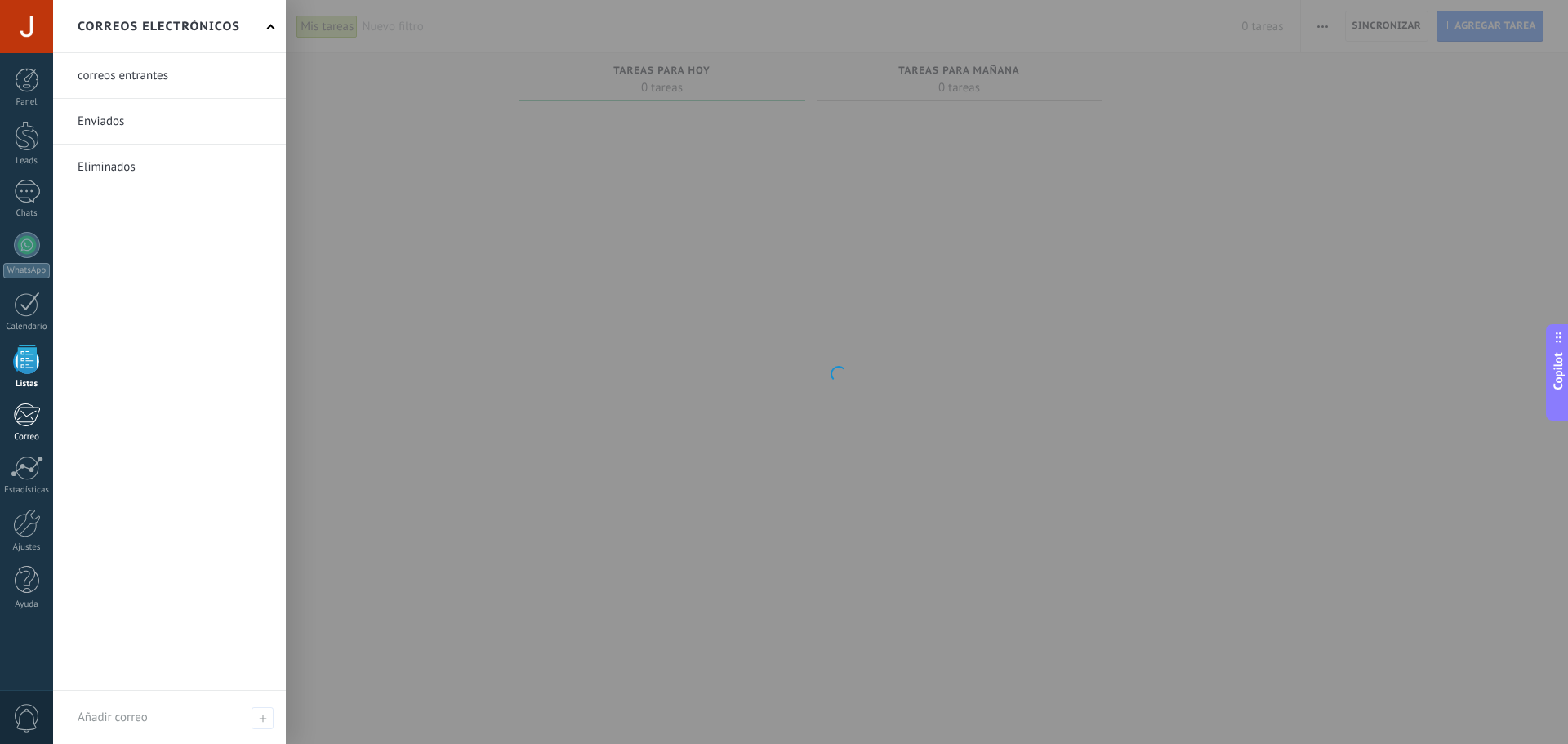
click at [43, 423] on link "Correo" at bounding box center [27, 423] width 53 height 40
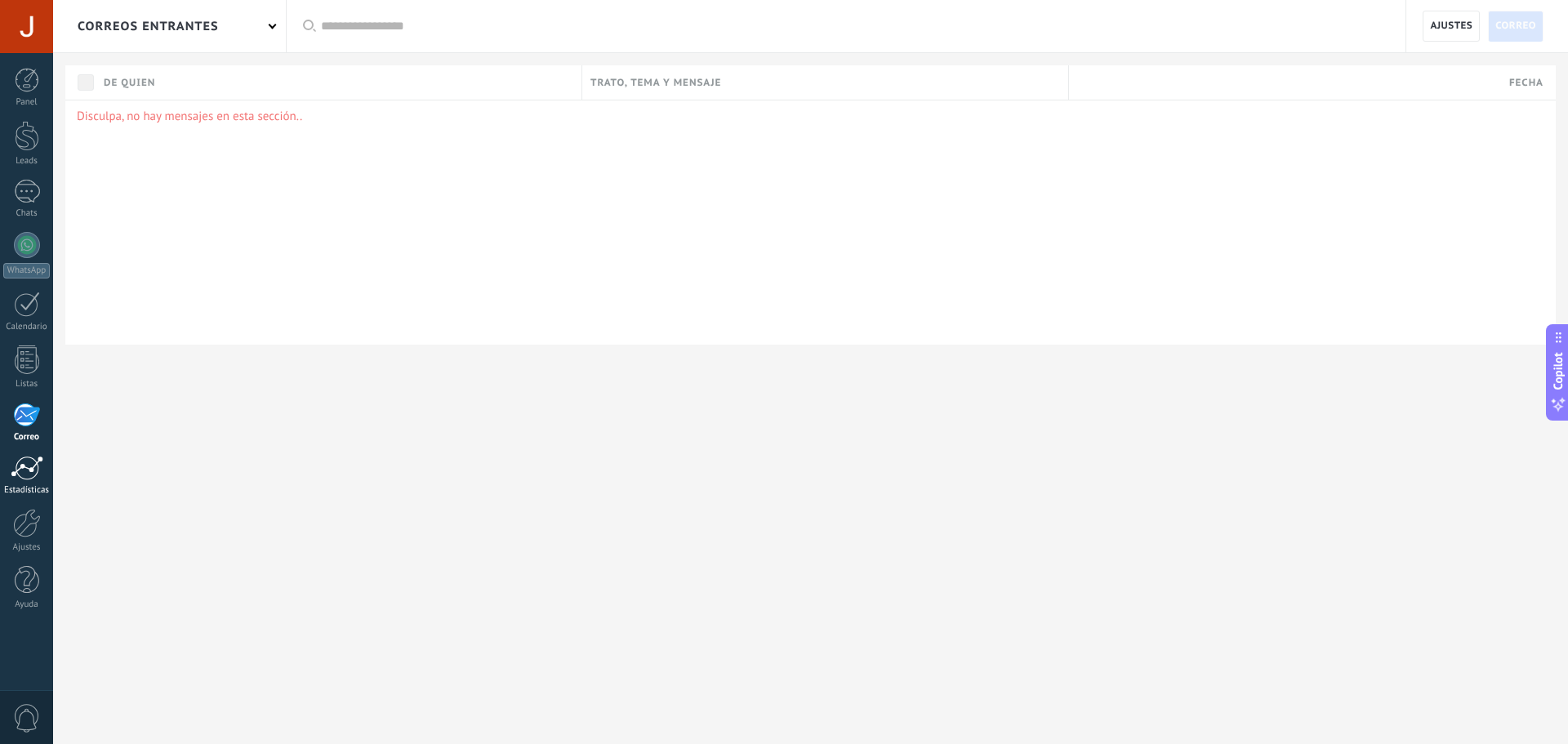
click at [39, 464] on div at bounding box center [27, 467] width 33 height 25
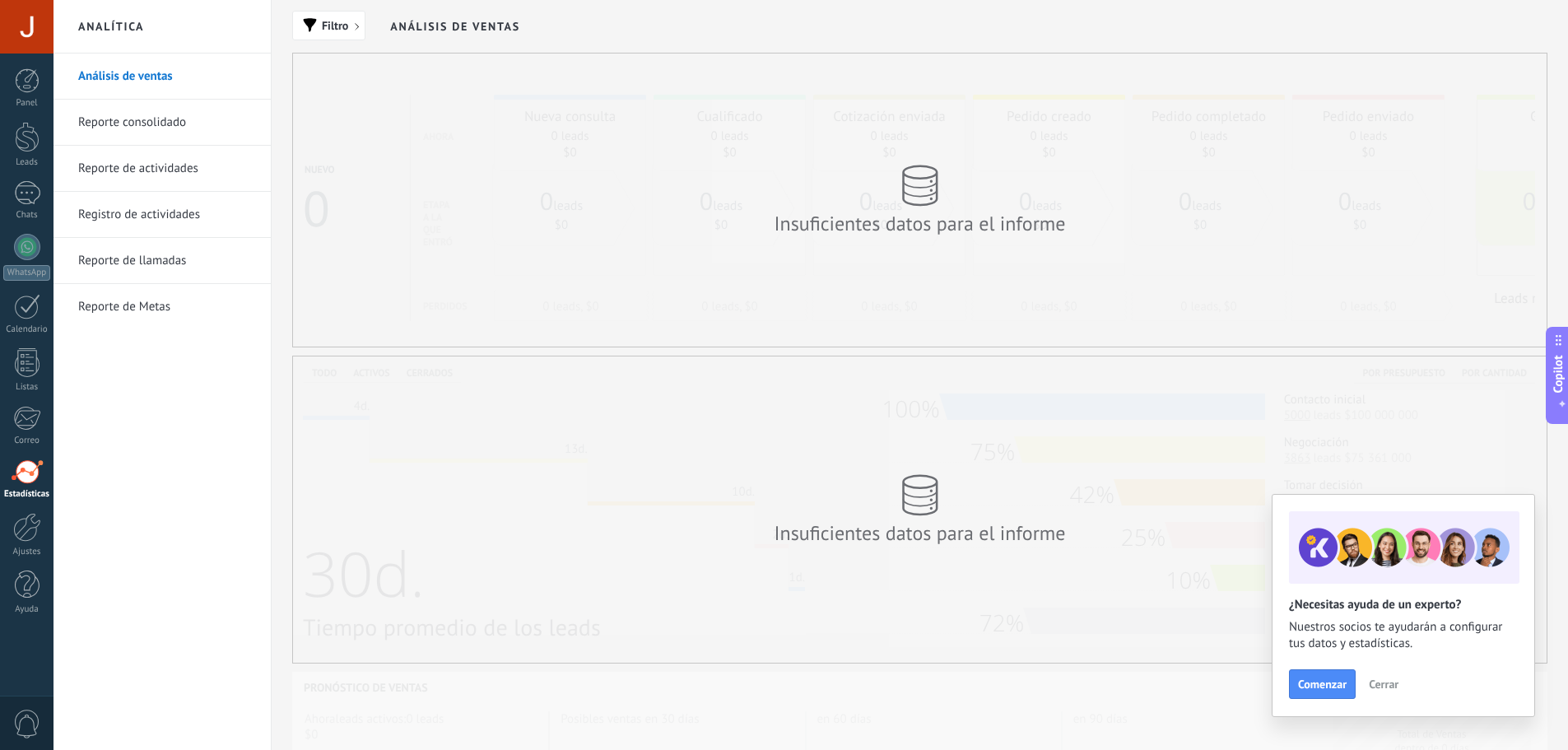
click at [26, 16] on div at bounding box center [27, 27] width 54 height 54
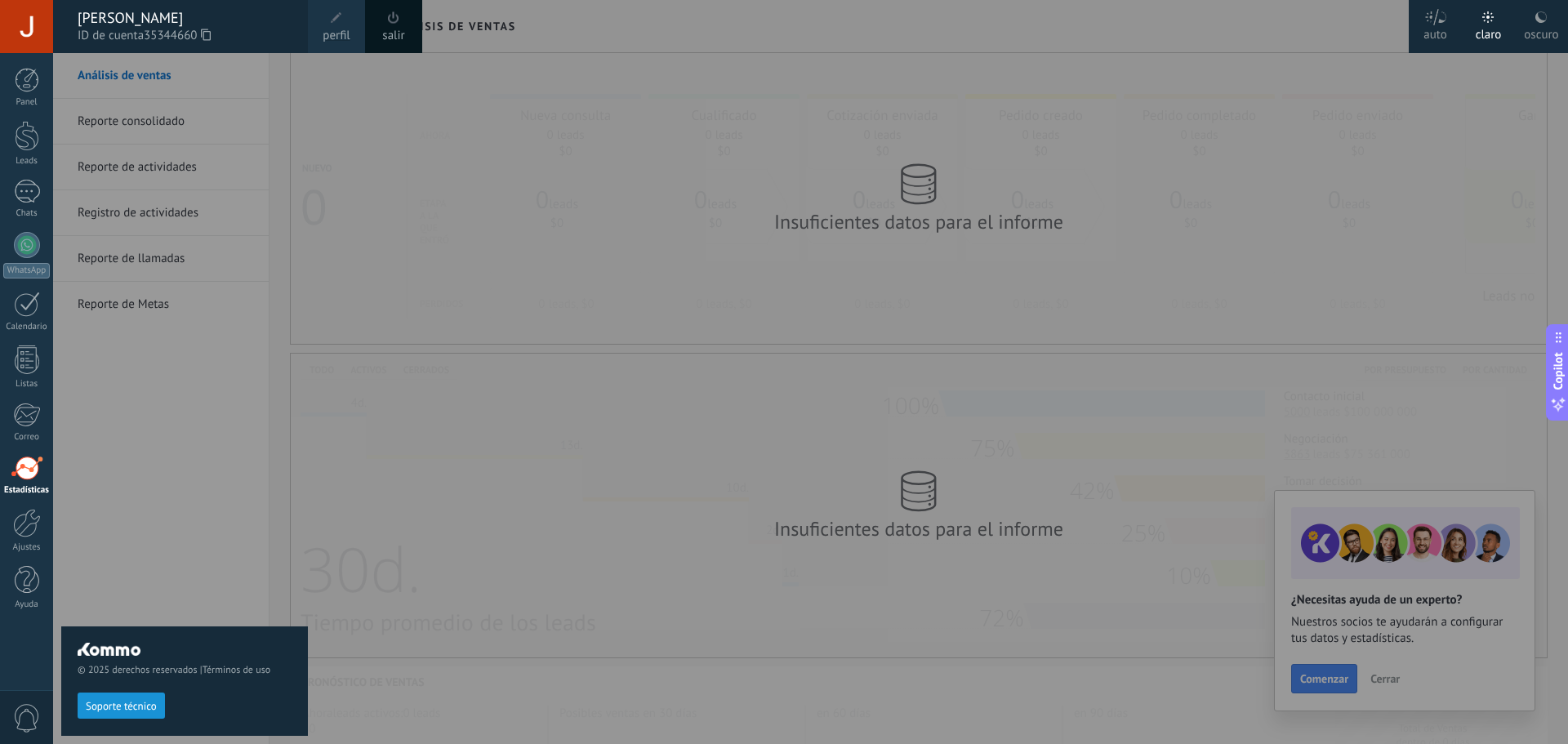
click at [1331, 139] on div at bounding box center [837, 372] width 1568 height 744
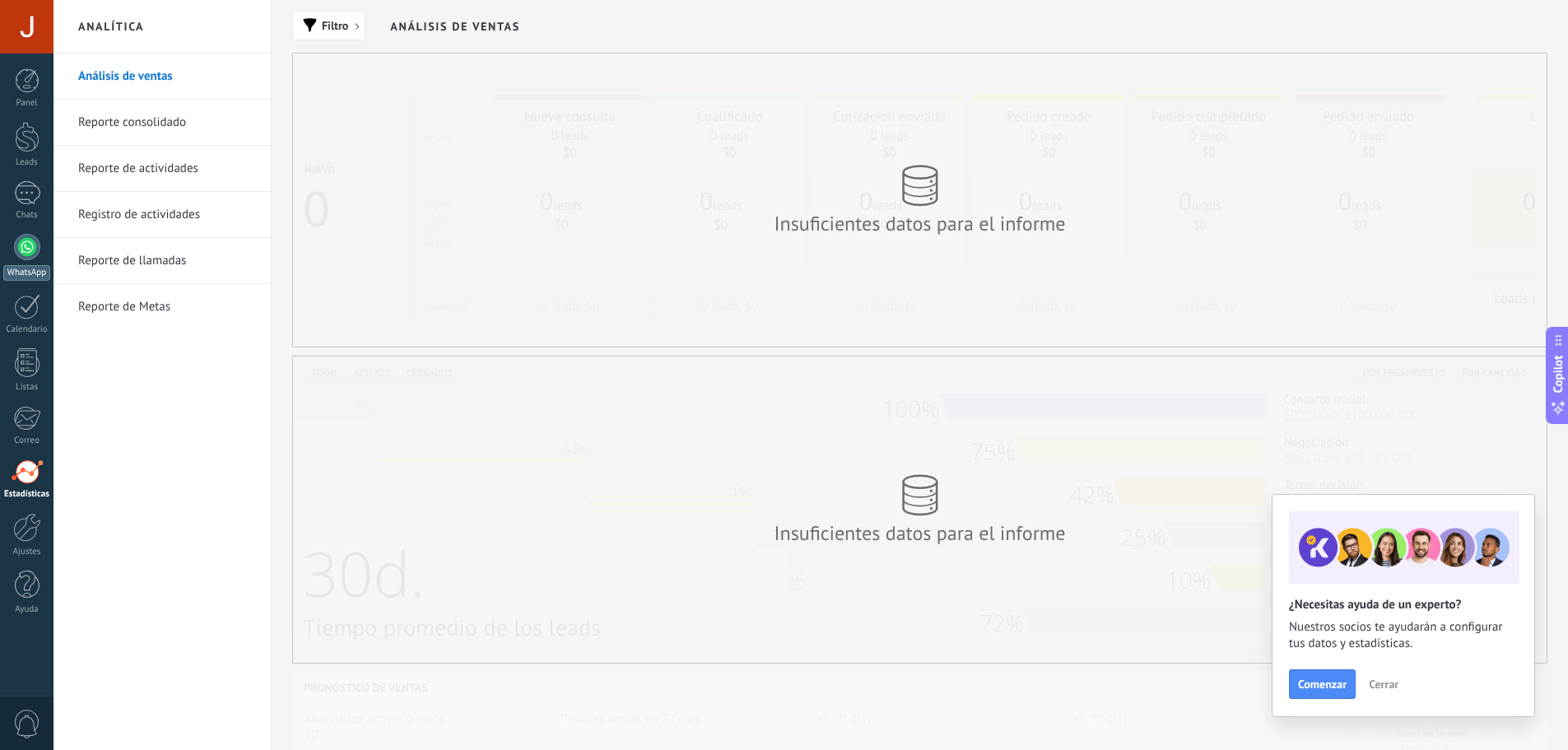
click at [9, 238] on link "WhatsApp" at bounding box center [27, 257] width 54 height 47
